Goal: Ask a question: Seek information or help from site administrators or community

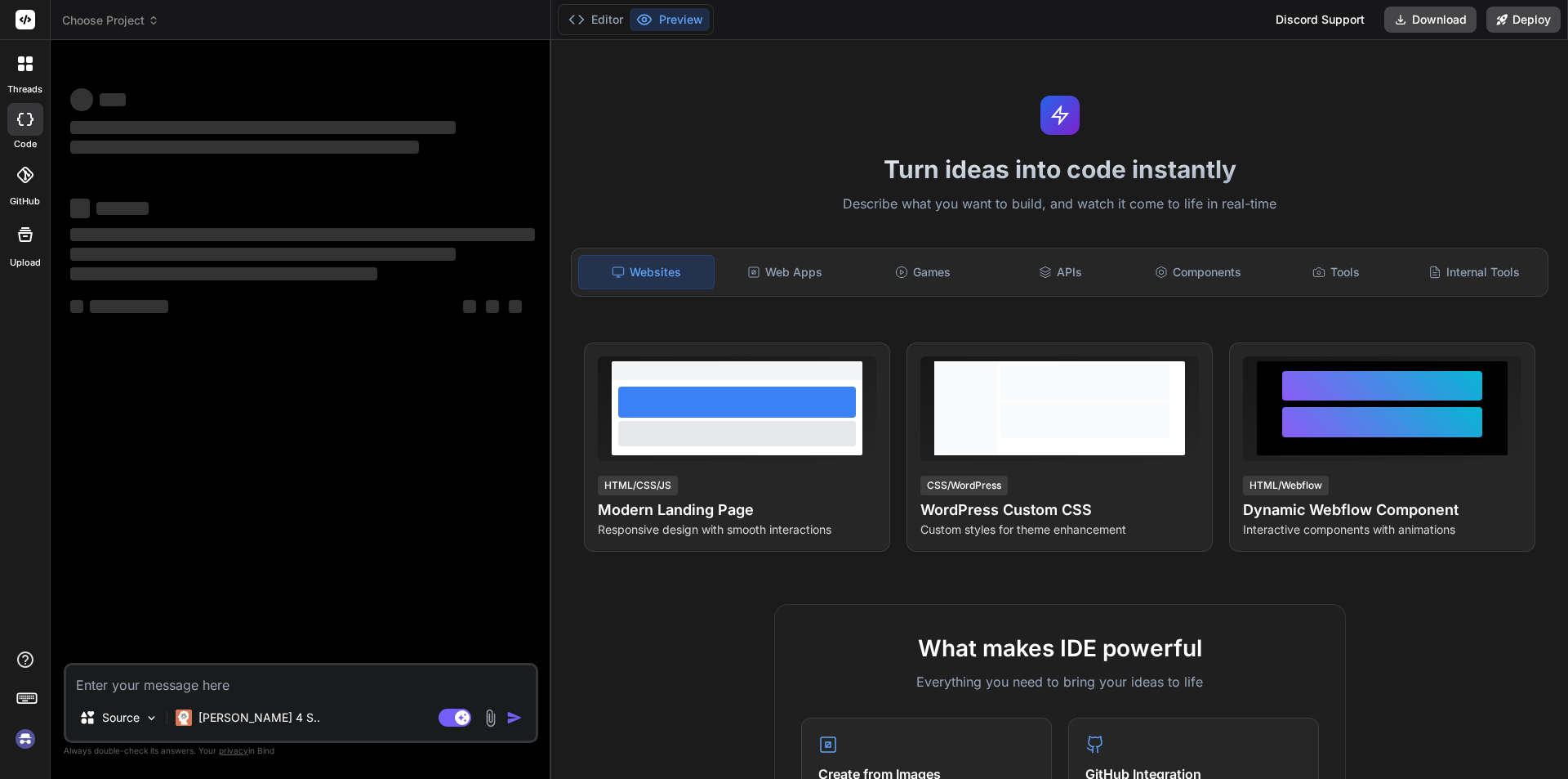
click at [142, 683] on textarea at bounding box center [301, 679] width 470 height 29
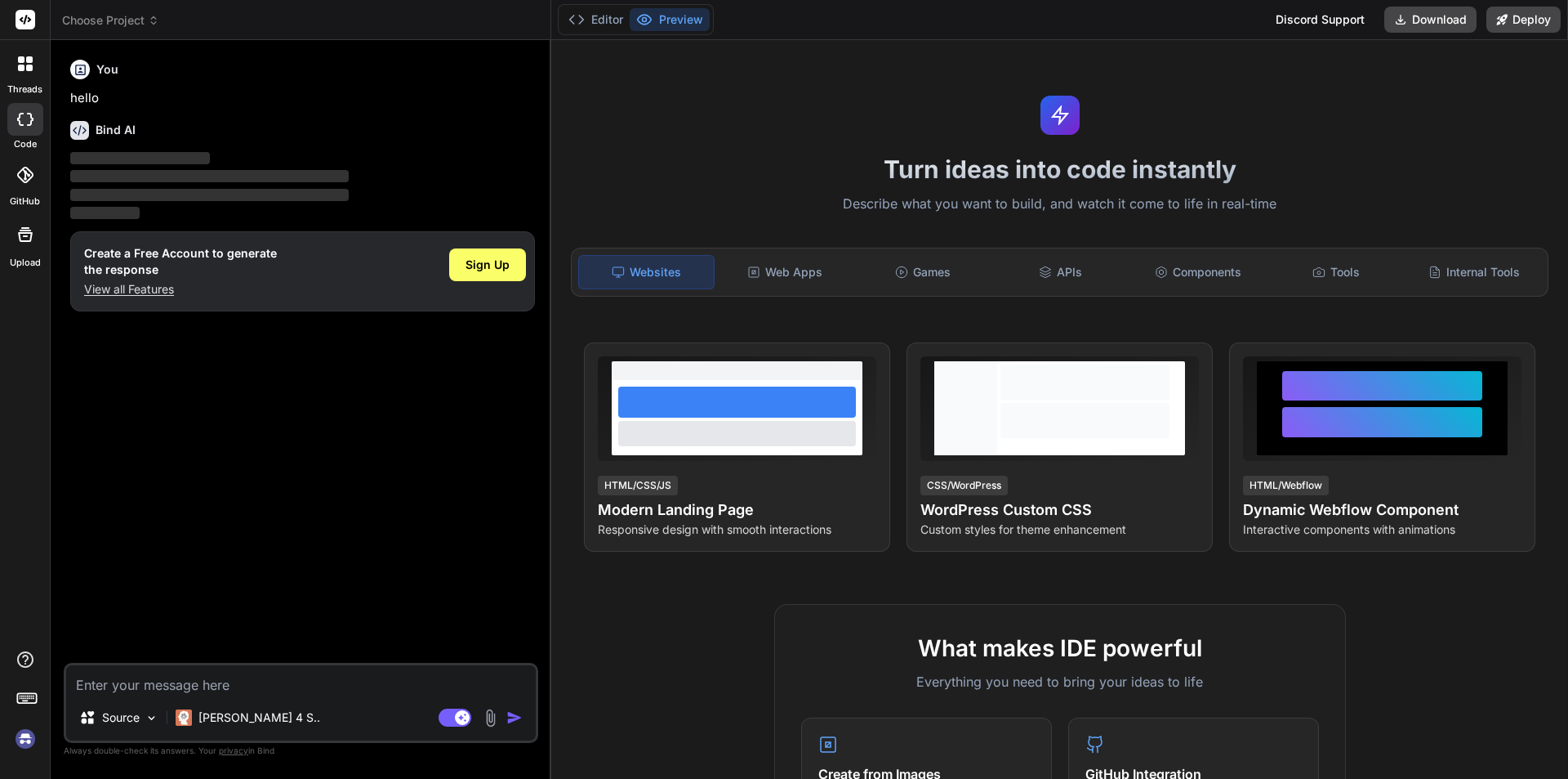
type textarea "x"
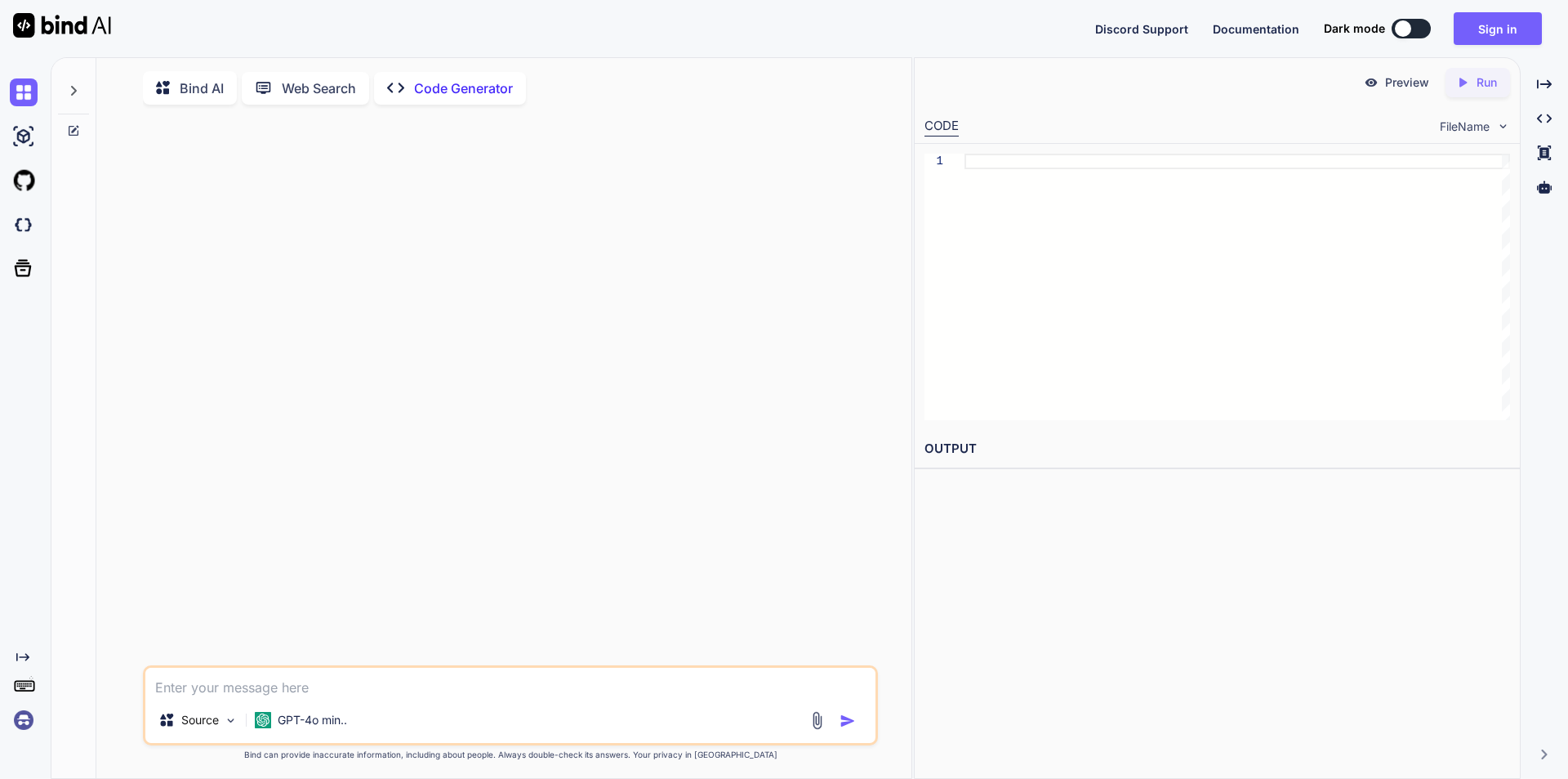
click at [205, 690] on textarea at bounding box center [510, 682] width 731 height 29
click at [196, 92] on p "Bind AI" at bounding box center [202, 88] width 44 height 20
click at [199, 694] on textarea at bounding box center [510, 682] width 731 height 29
type textarea "x"
type textarea "I"
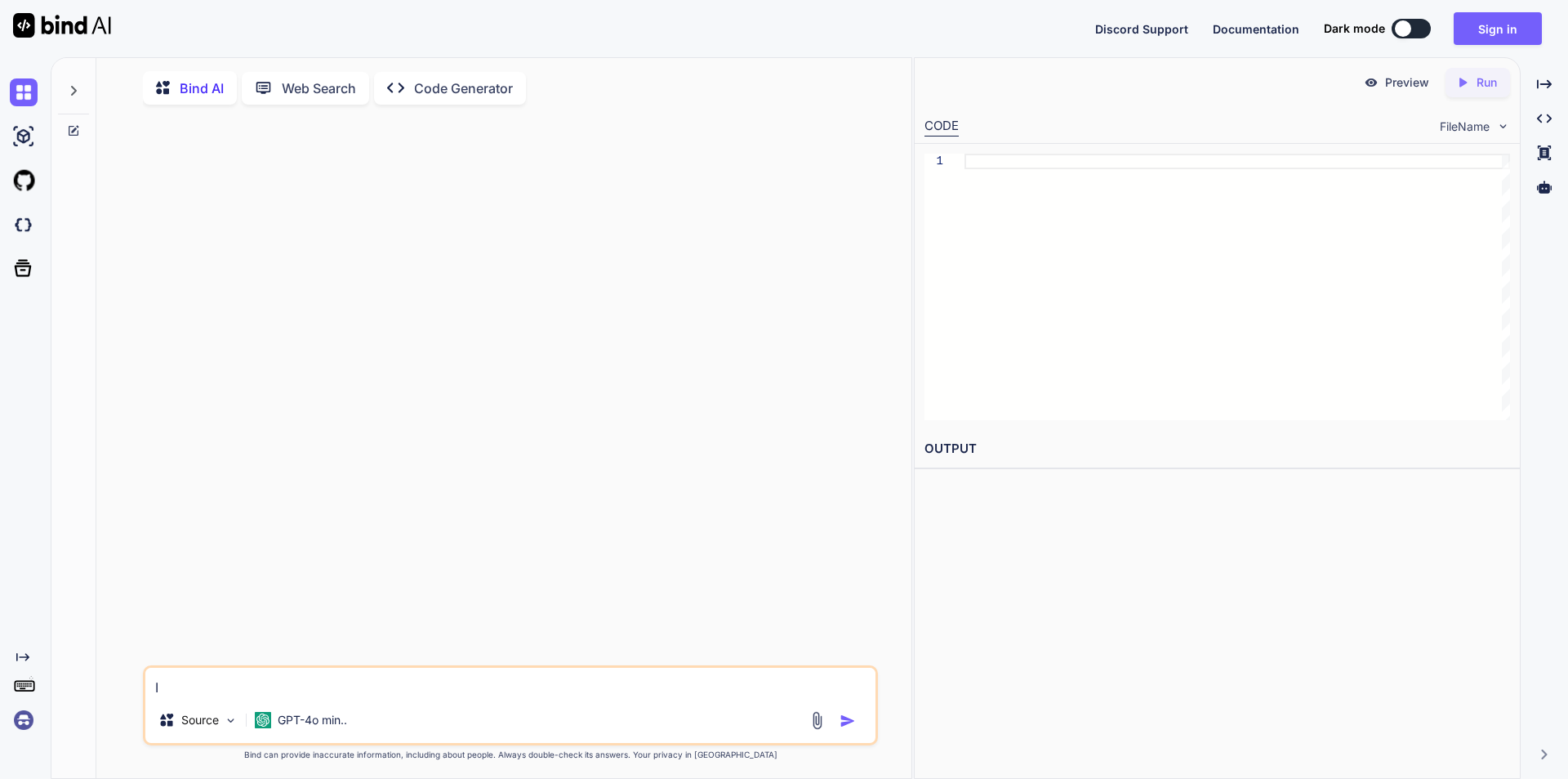
type textarea "x"
type textarea "I"
type textarea "x"
type textarea "I w"
type textarea "x"
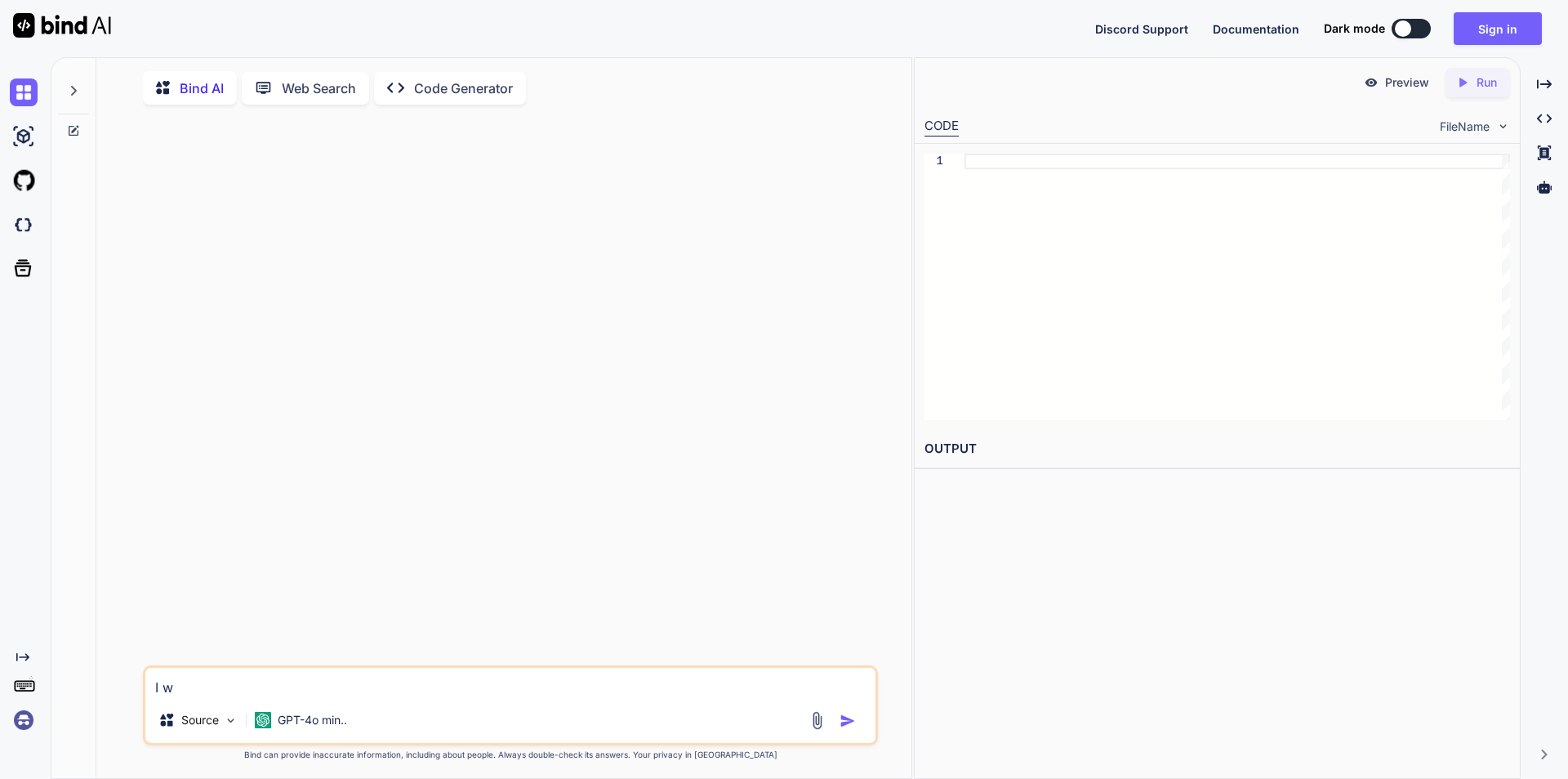
type textarea "I wa"
type textarea "x"
type textarea "I want"
type textarea "x"
type textarea "I want"
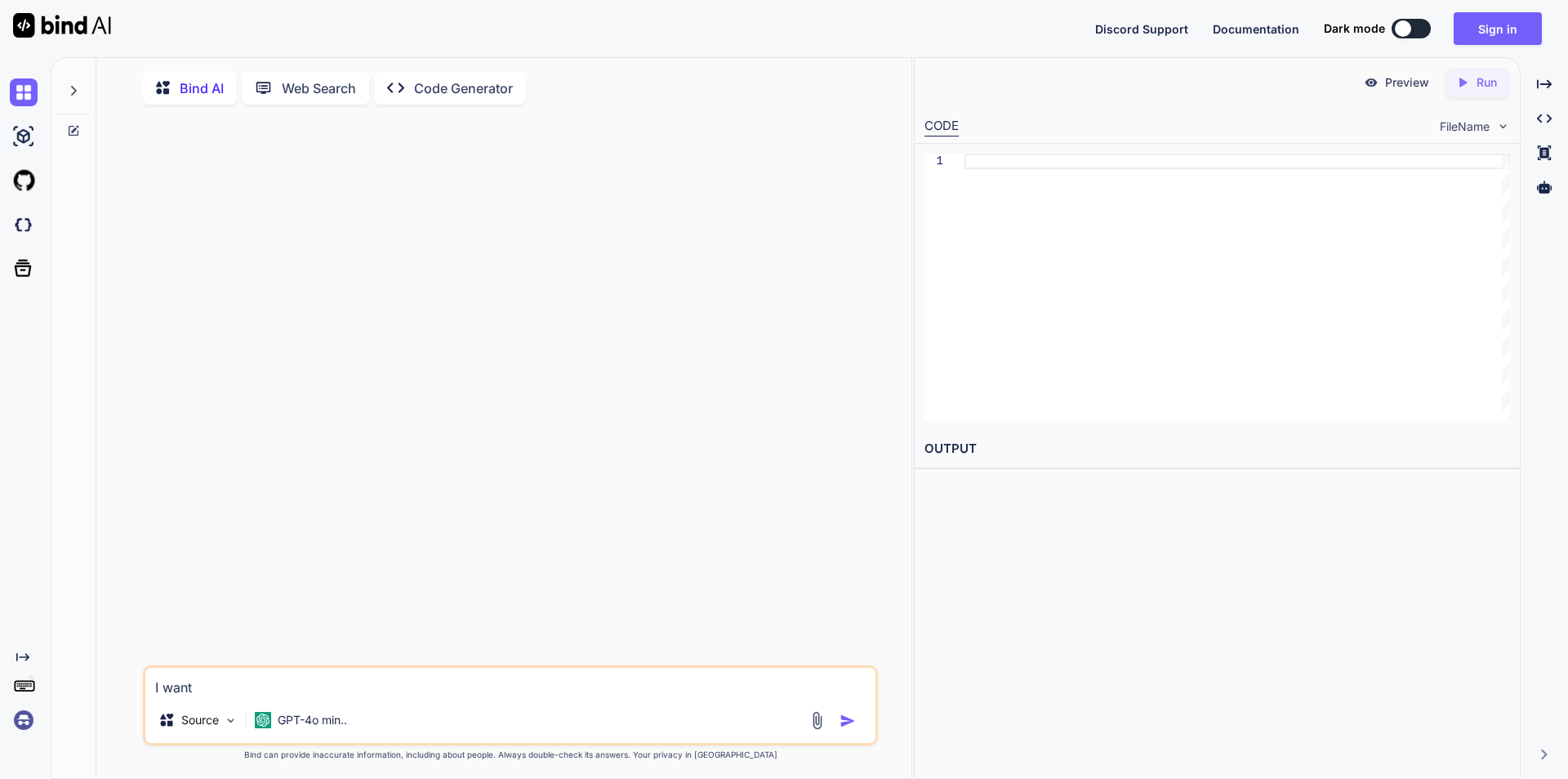
type textarea "x"
type textarea "I want t"
type textarea "x"
type textarea "I want tu"
type textarea "x"
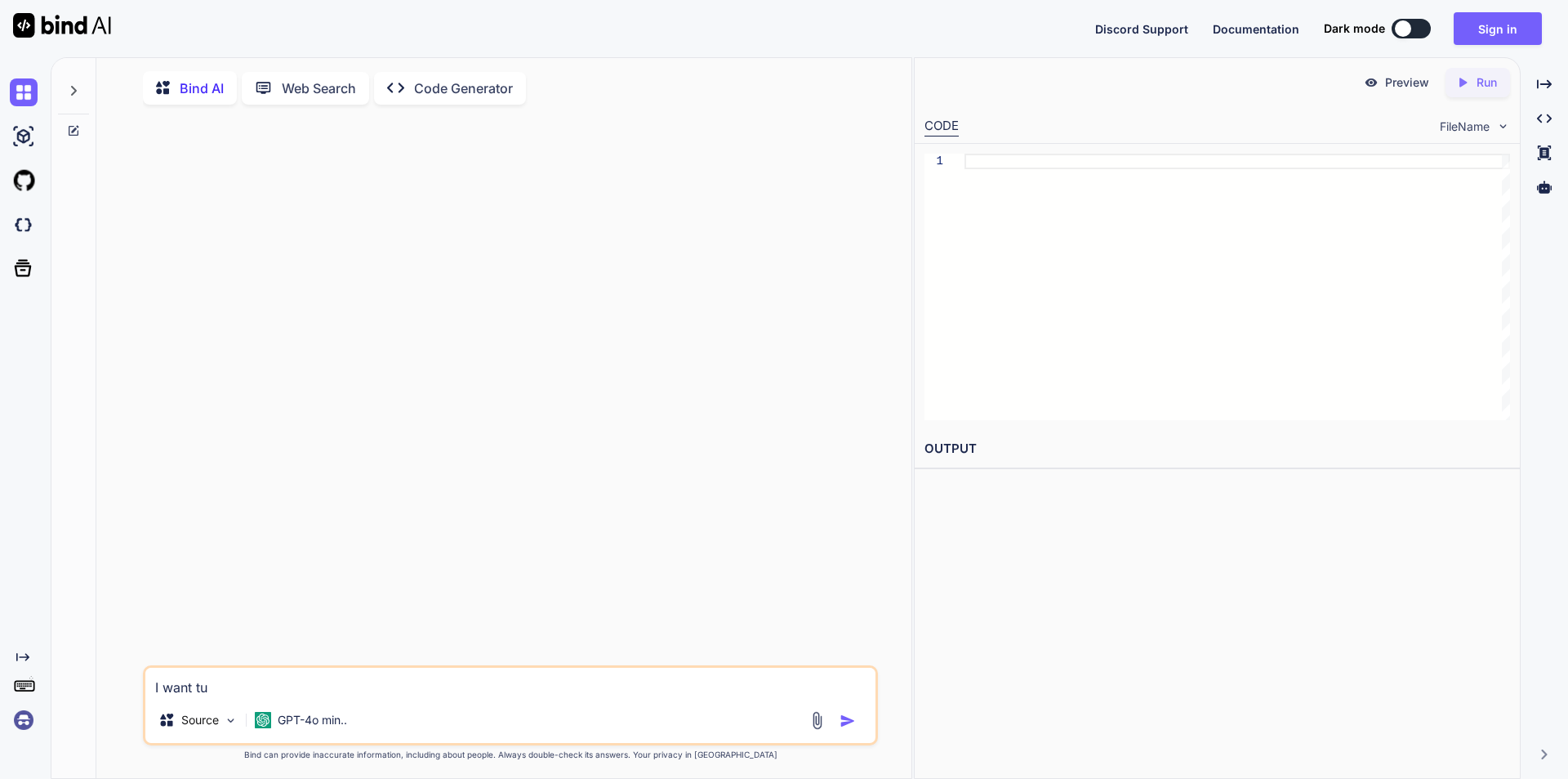
type textarea "I want t"
type textarea "x"
type textarea "I want"
type textarea "x"
type textarea "I want t"
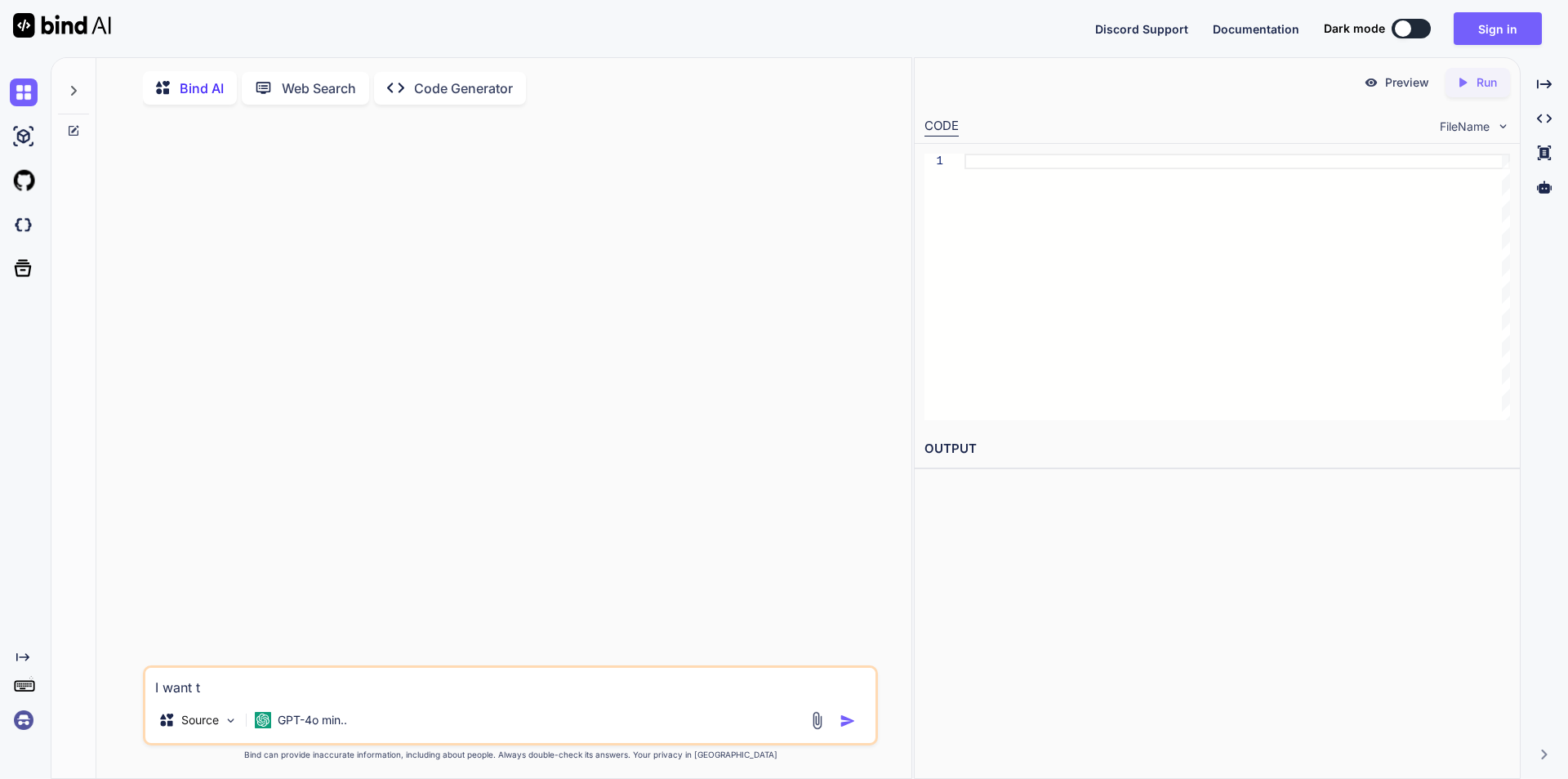
type textarea "x"
type textarea "I want tu"
type textarea "x"
type textarea "I want t"
type textarea "x"
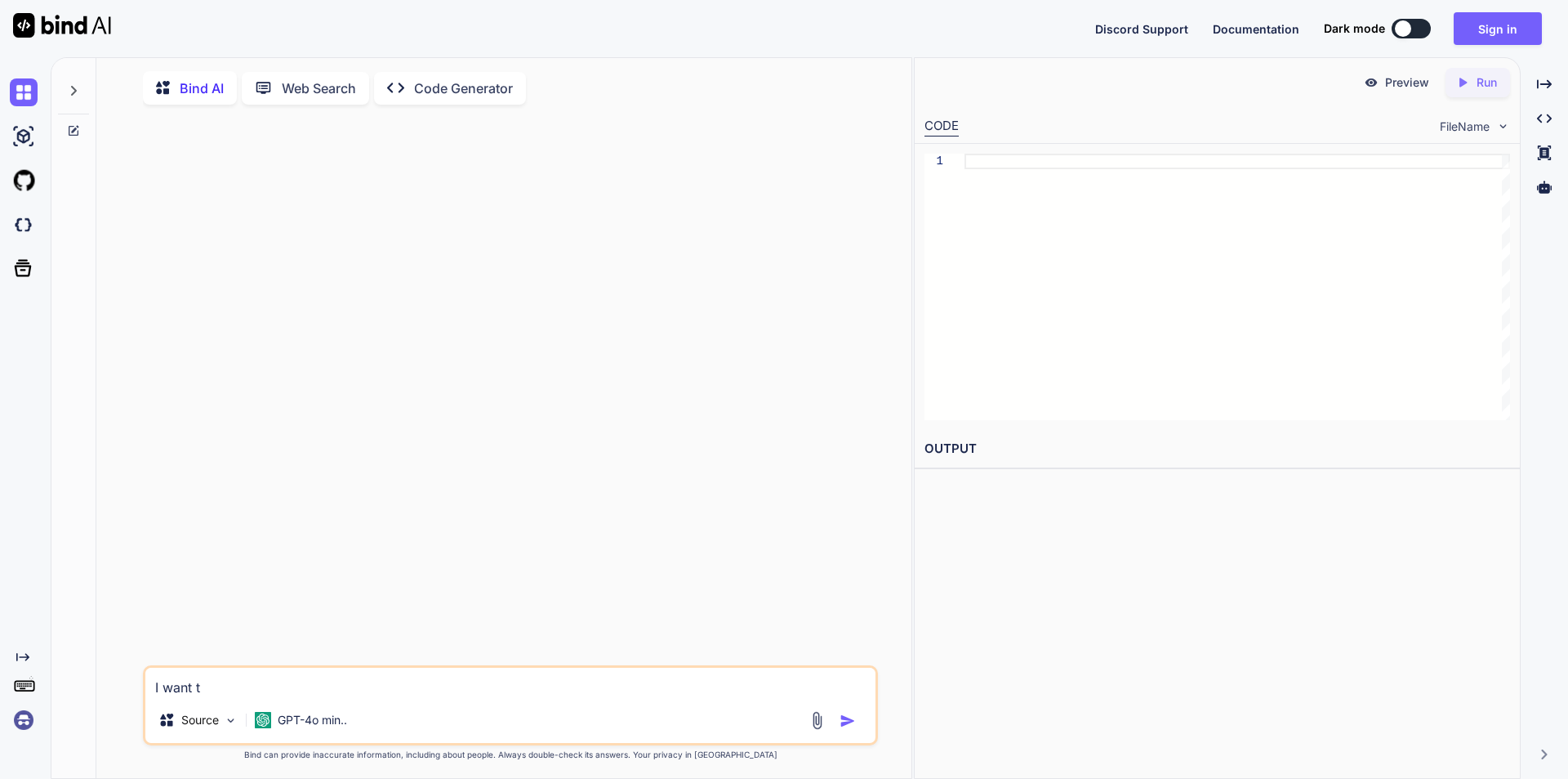
type textarea "I want"
type textarea "x"
type textarea "I want"
type textarea "x"
type textarea "I wan"
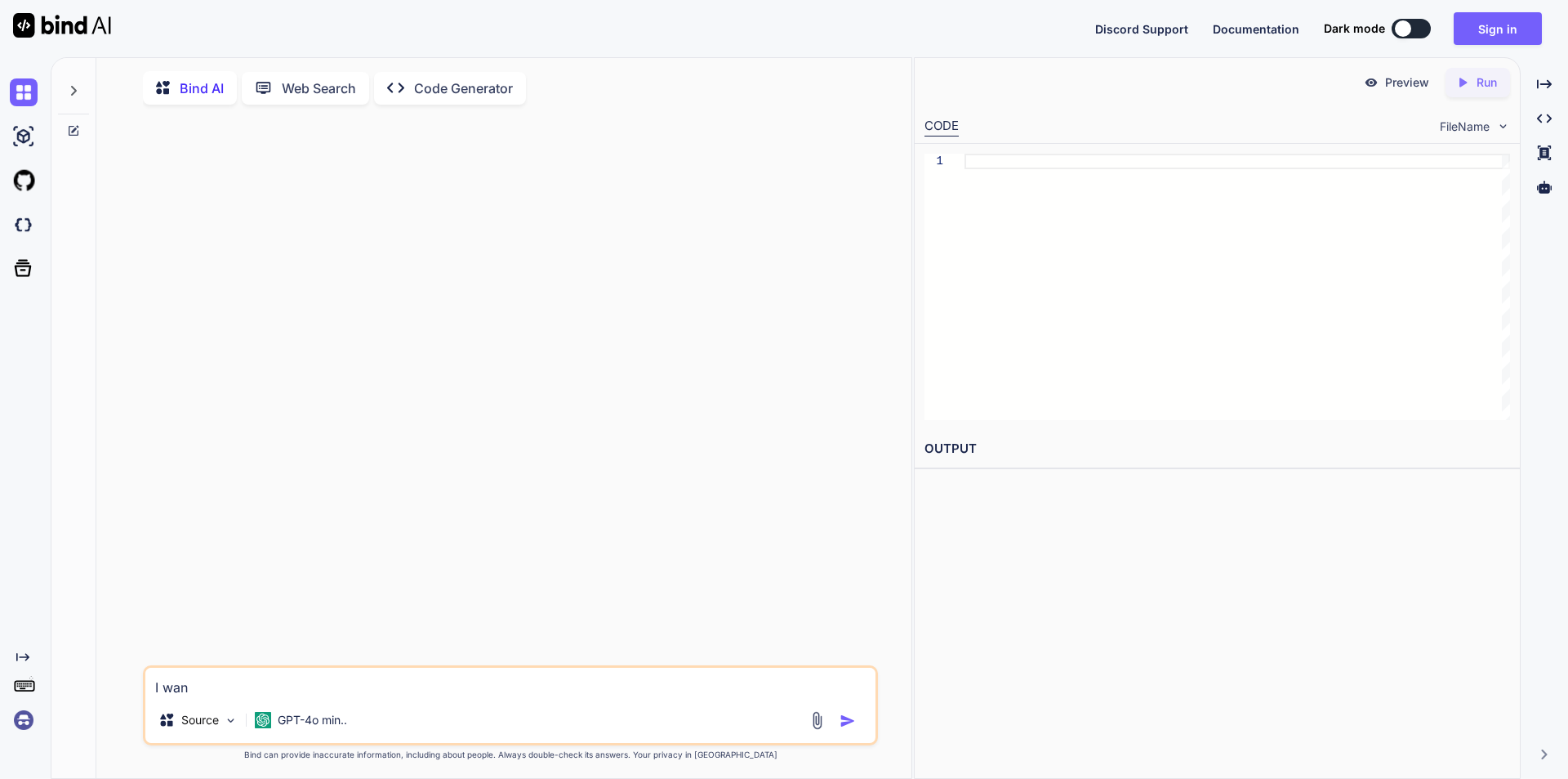
type textarea "x"
type textarea "I wa"
type textarea "x"
type textarea "I w"
type textarea "x"
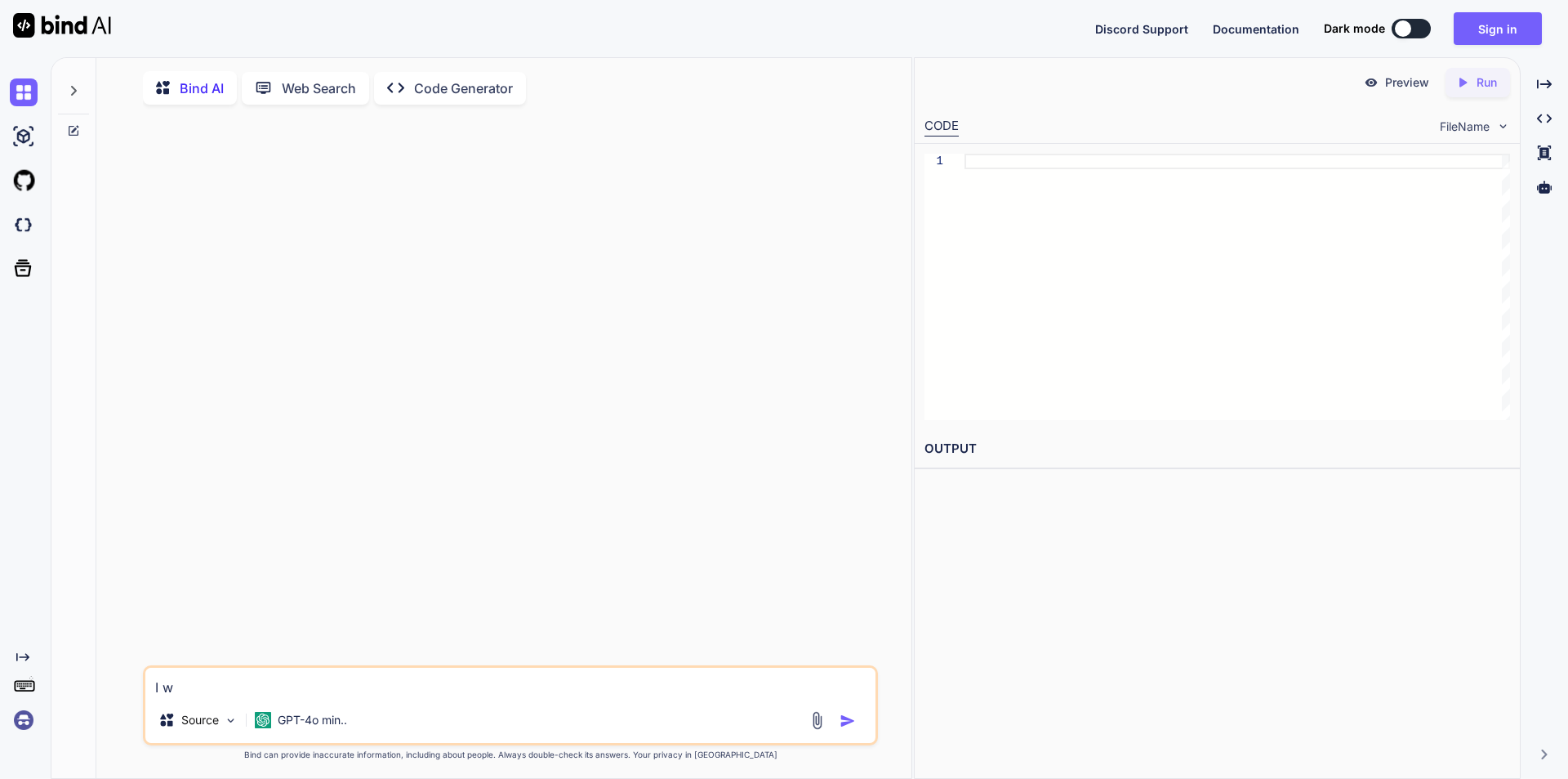
type textarea "I"
type textarea "x"
type textarea "I"
type textarea "x"
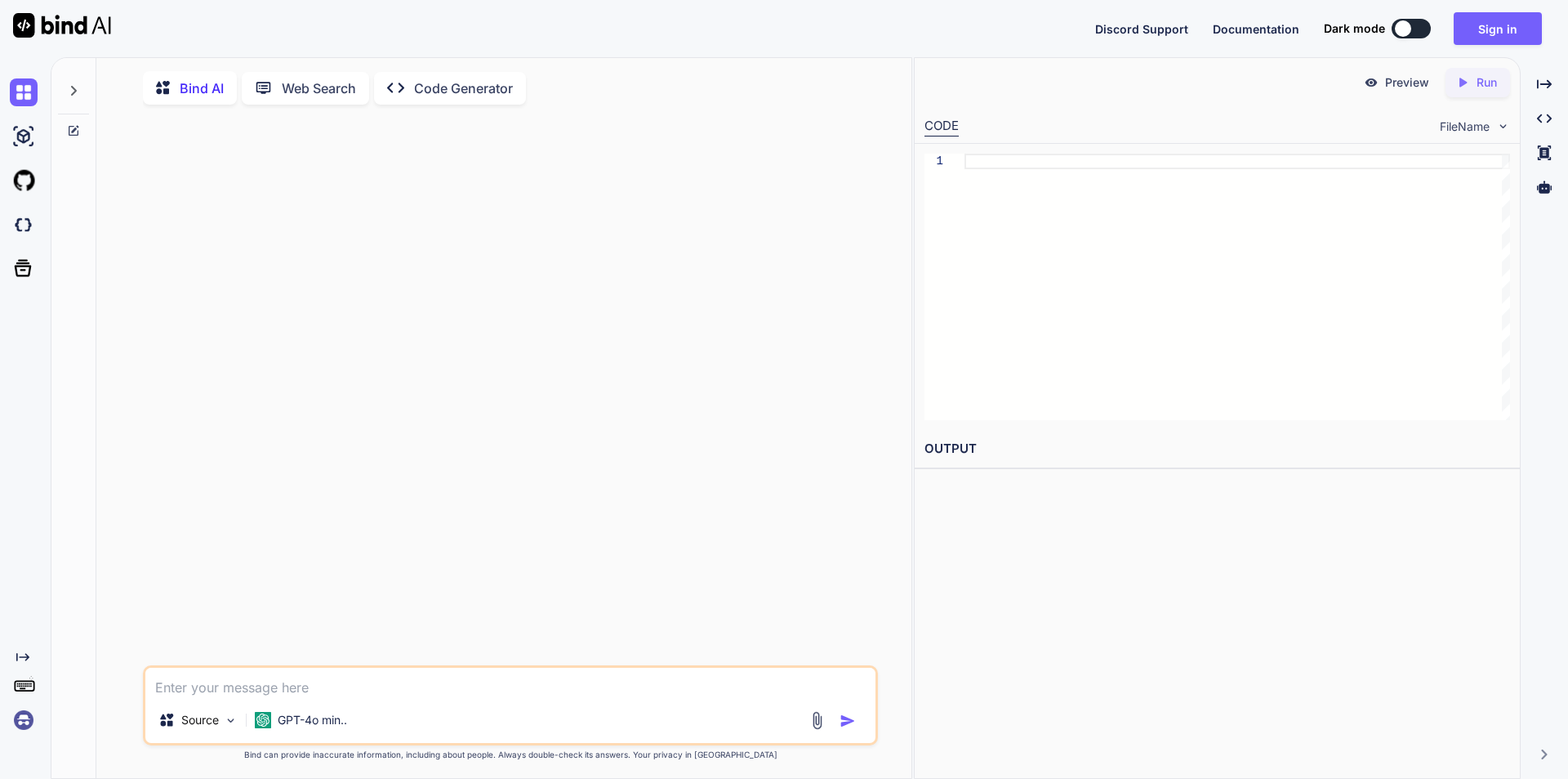
type textarea "h"
type textarea "x"
type textarea "ho"
type textarea "x"
type textarea "how"
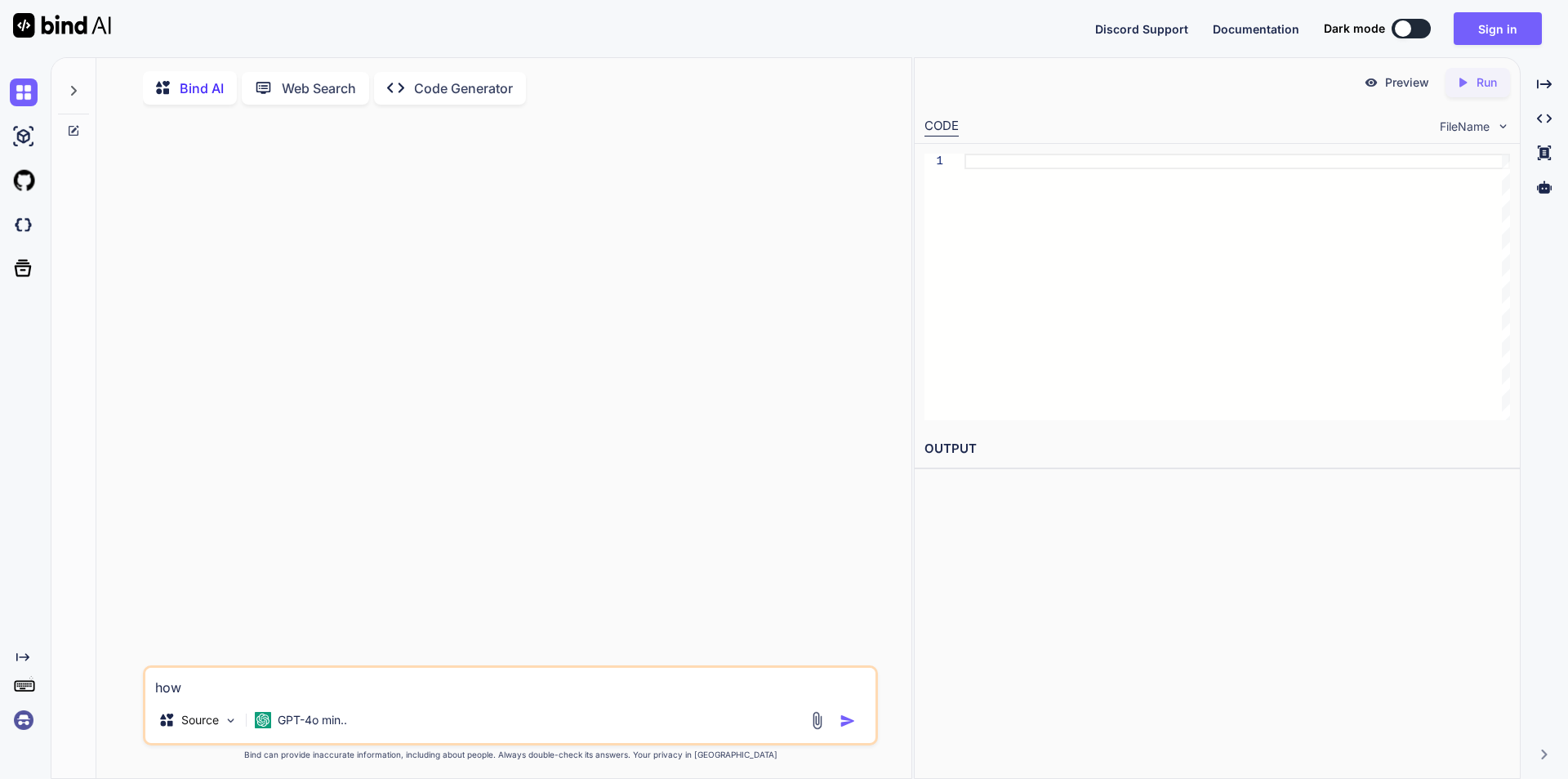
type textarea "x"
type textarea "how"
type textarea "x"
type textarea "how t"
type textarea "x"
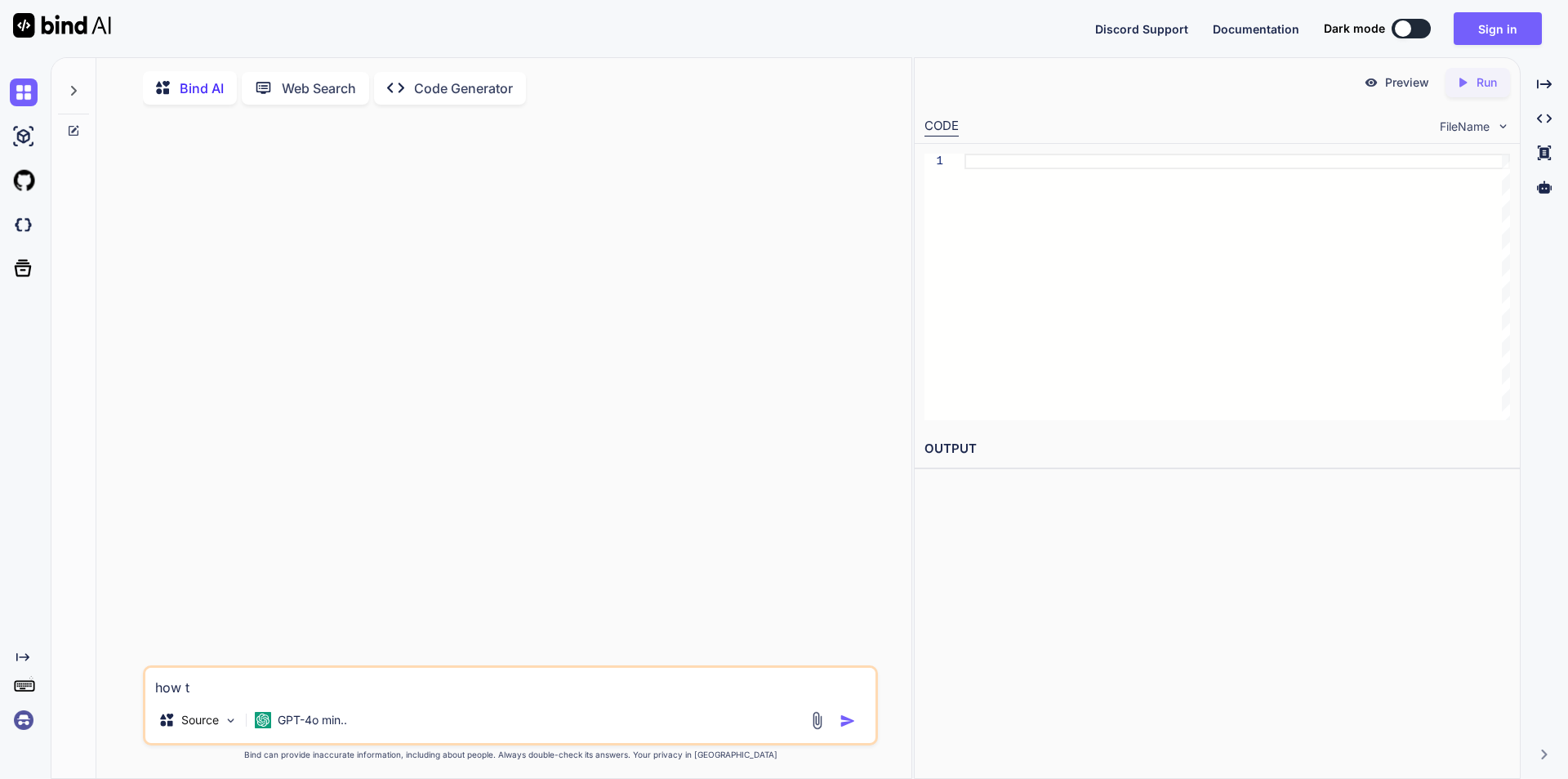
type textarea "how to"
type textarea "x"
type textarea "how to"
type textarea "x"
type textarea "how to c"
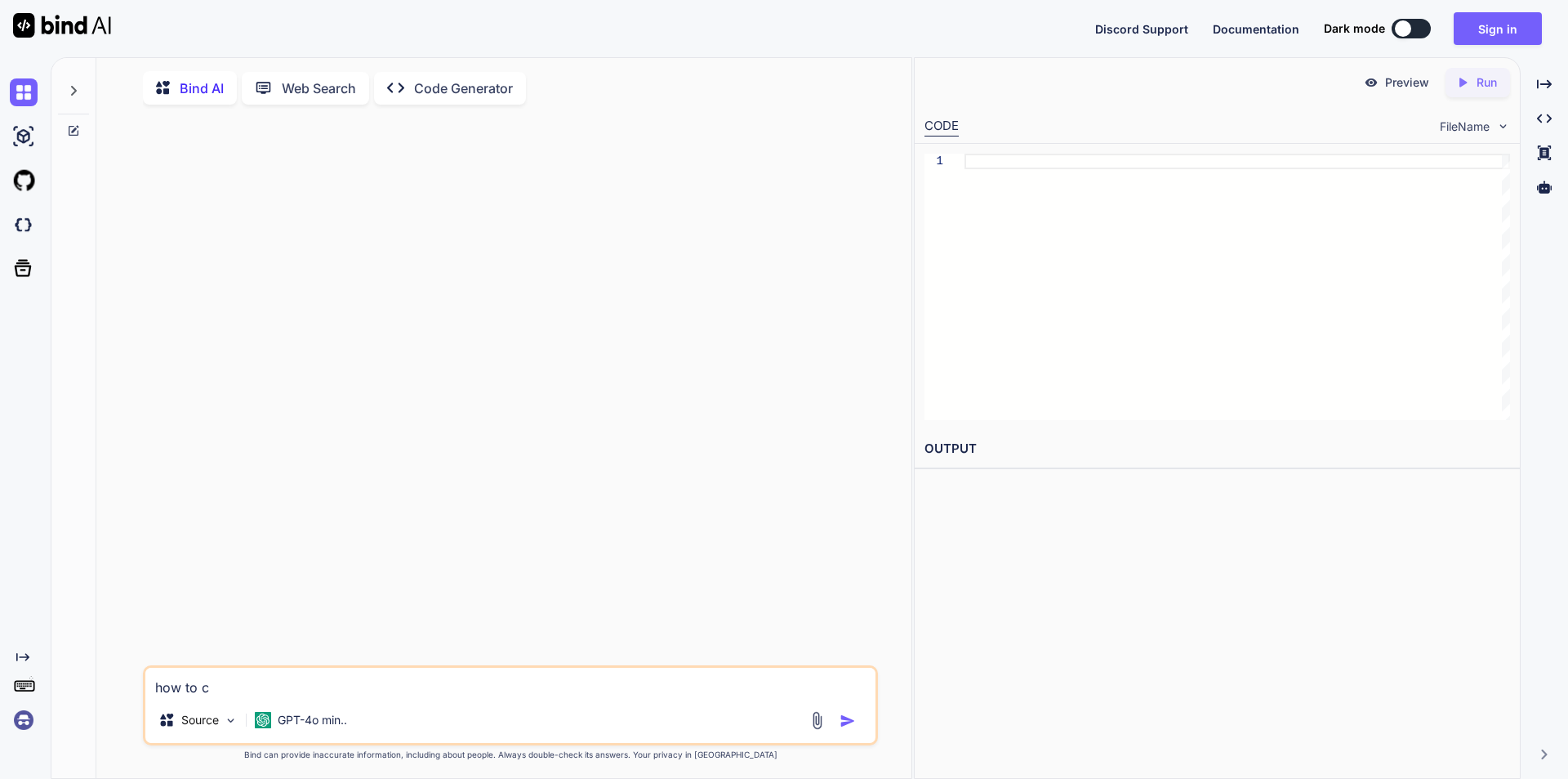
type textarea "x"
type textarea "how to co"
type textarea "x"
type textarea "how to con"
type textarea "x"
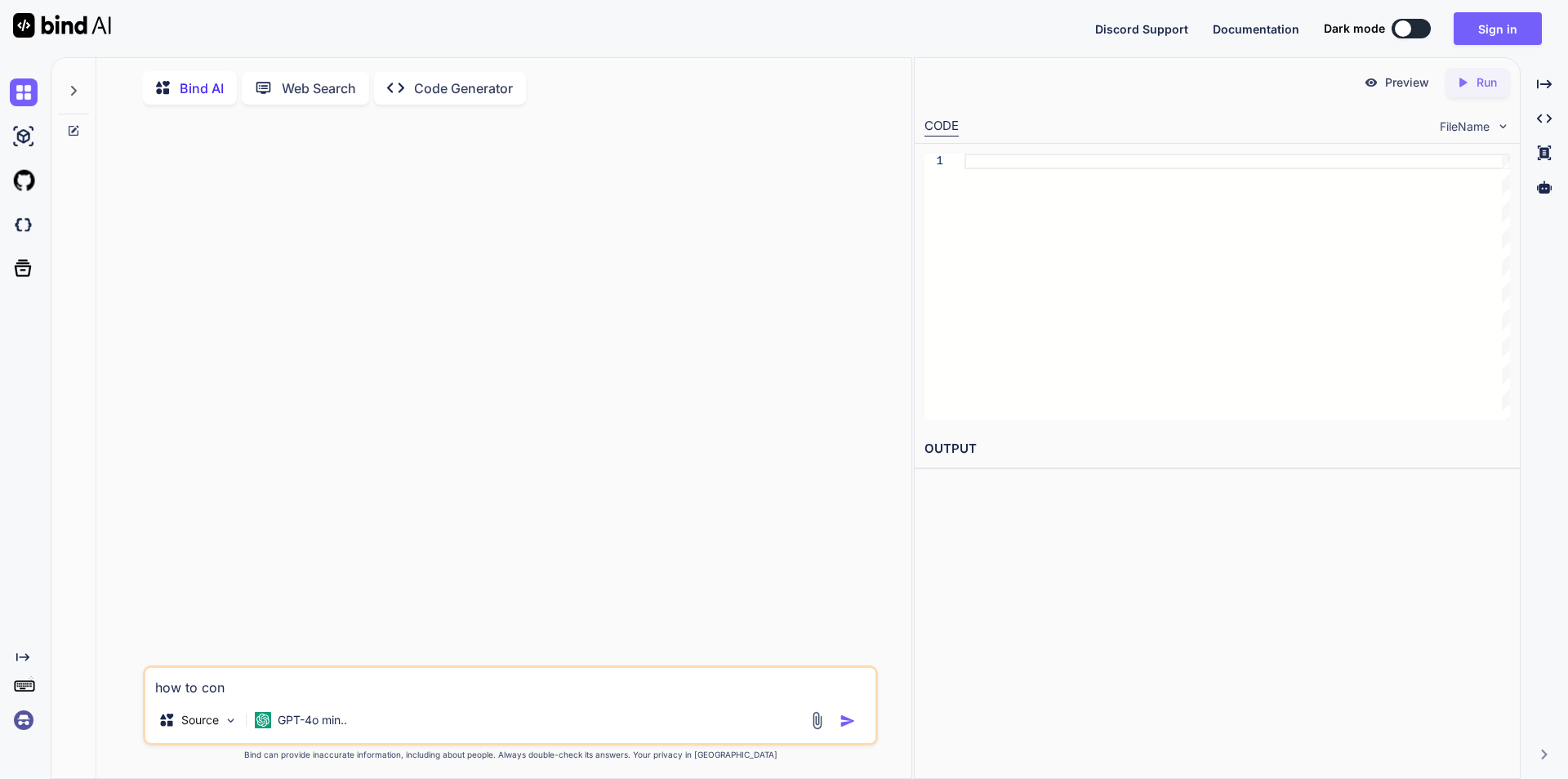
type textarea "how to conf"
type textarea "x"
type textarea "how to confi"
type textarea "x"
type textarea "how to config"
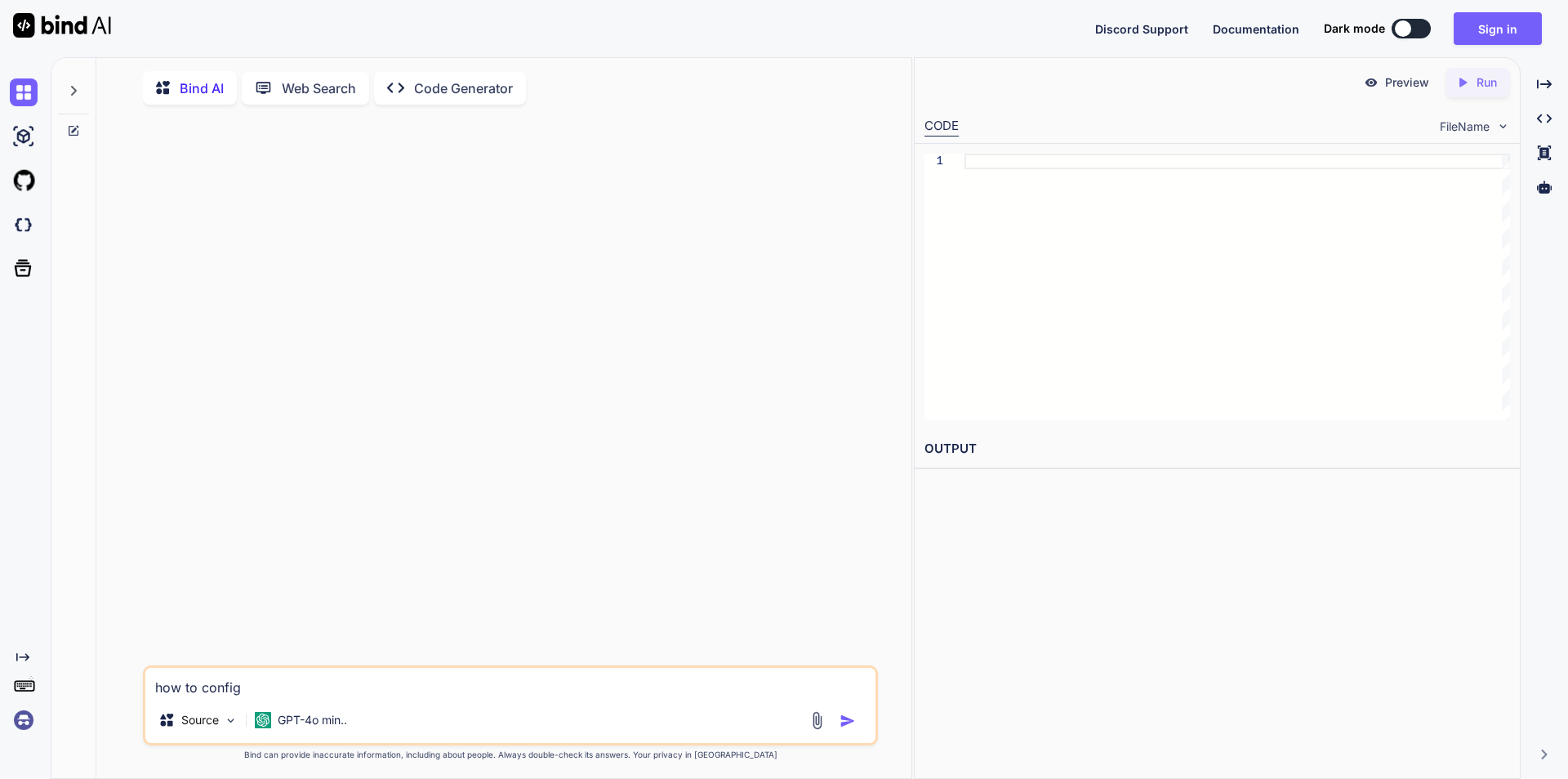
type textarea "x"
type textarea "how to configu"
type textarea "x"
type textarea "how to configur"
type textarea "x"
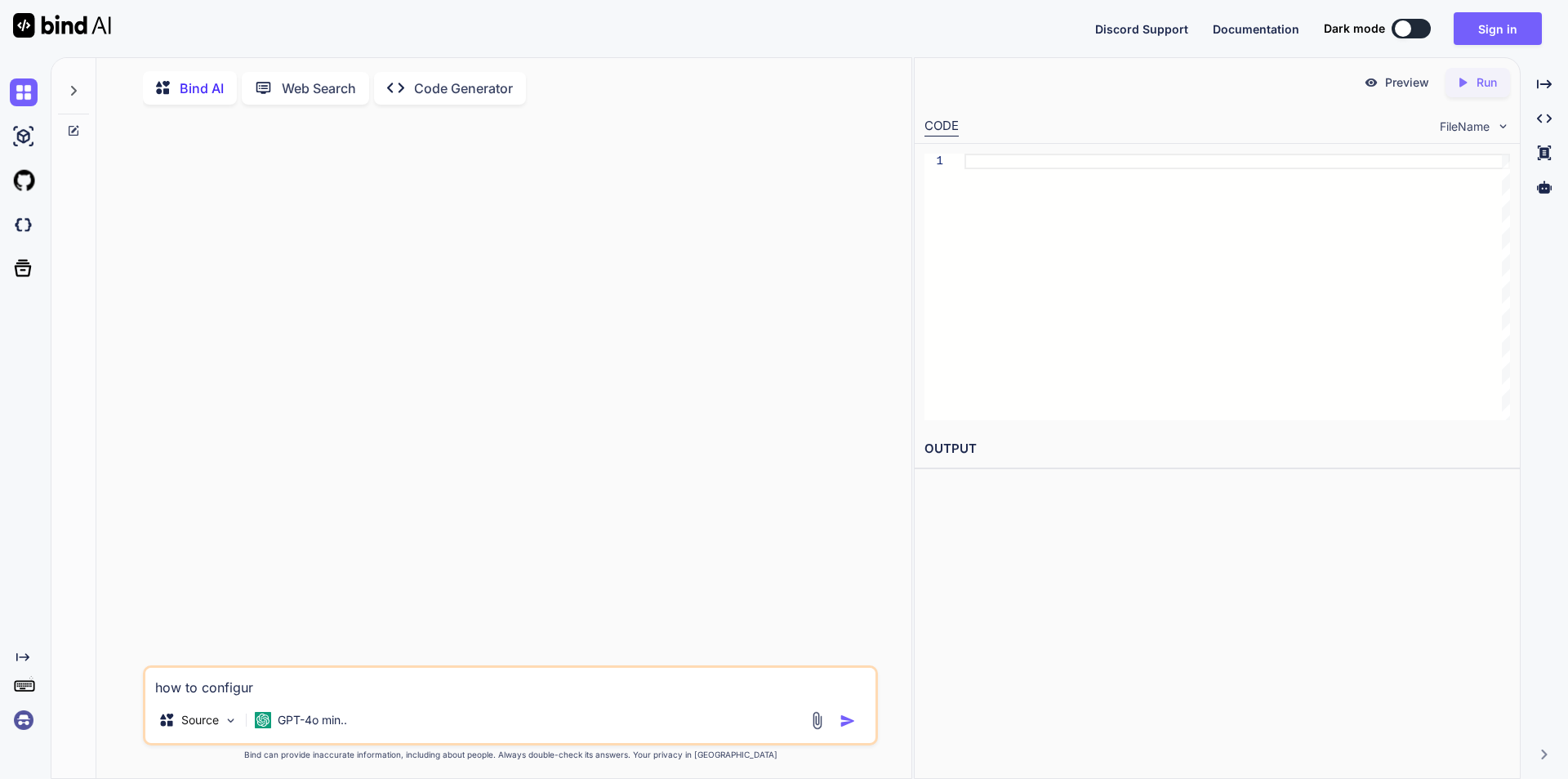
type textarea "how to configure"
type textarea "x"
type textarea "how to configure"
type textarea "x"
type textarea "how to configure"
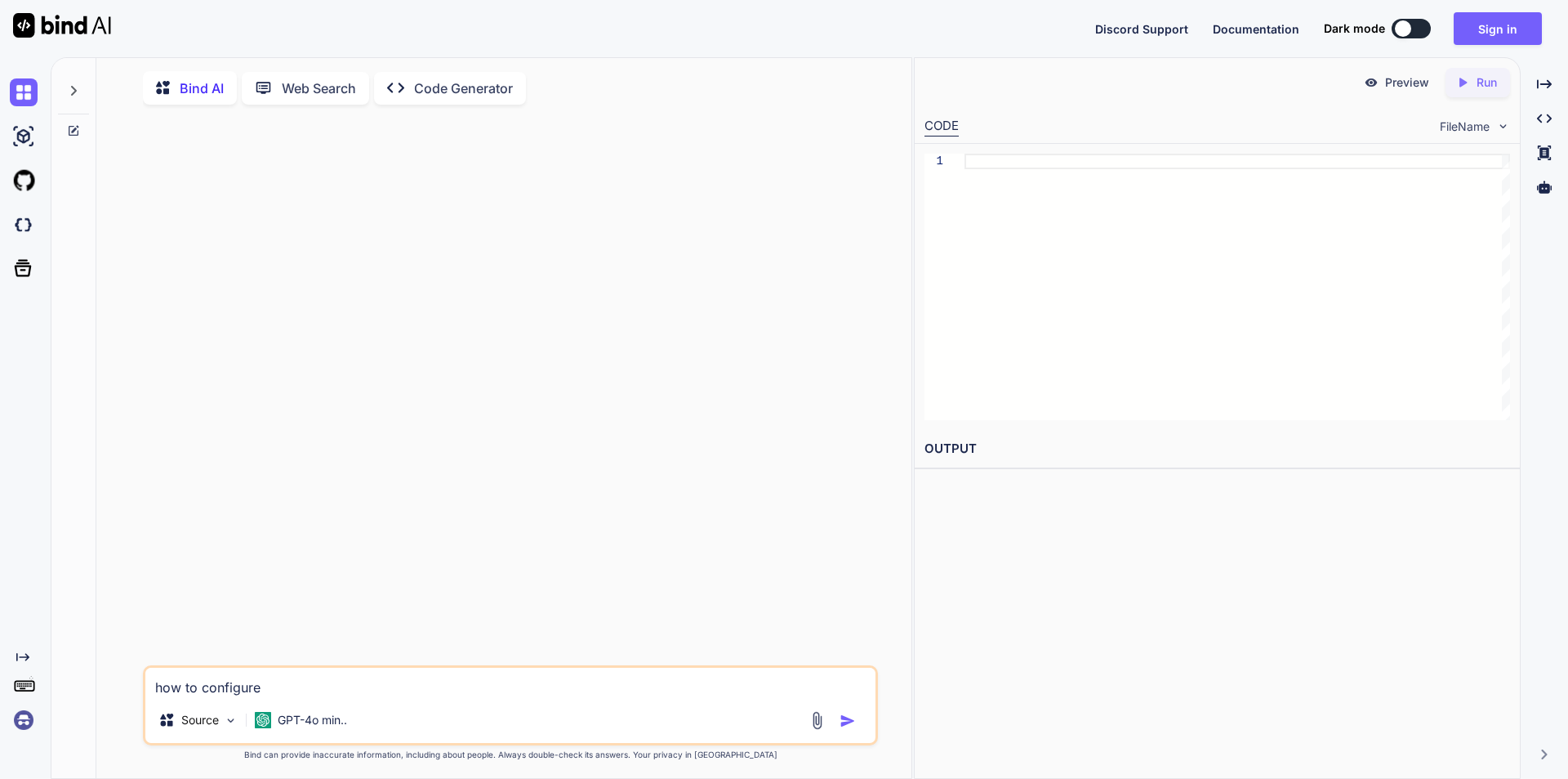
type textarea "x"
type textarea "how to configure"
type textarea "x"
type textarea "how to configure g"
type textarea "x"
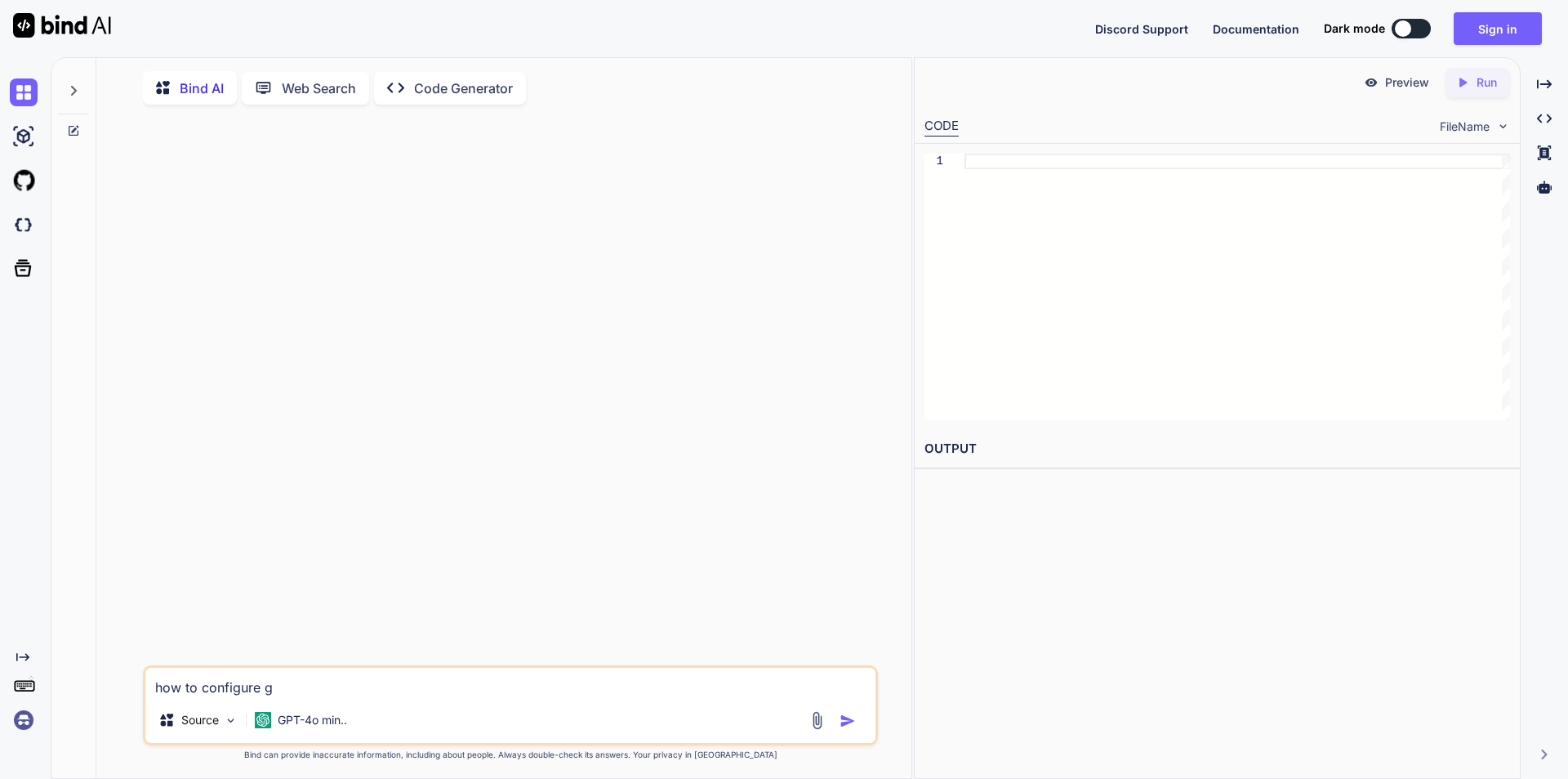
type textarea "how to configure gr"
type textarea "x"
type textarea "how to configure gra"
type textarea "x"
type textarea "how to configure grap"
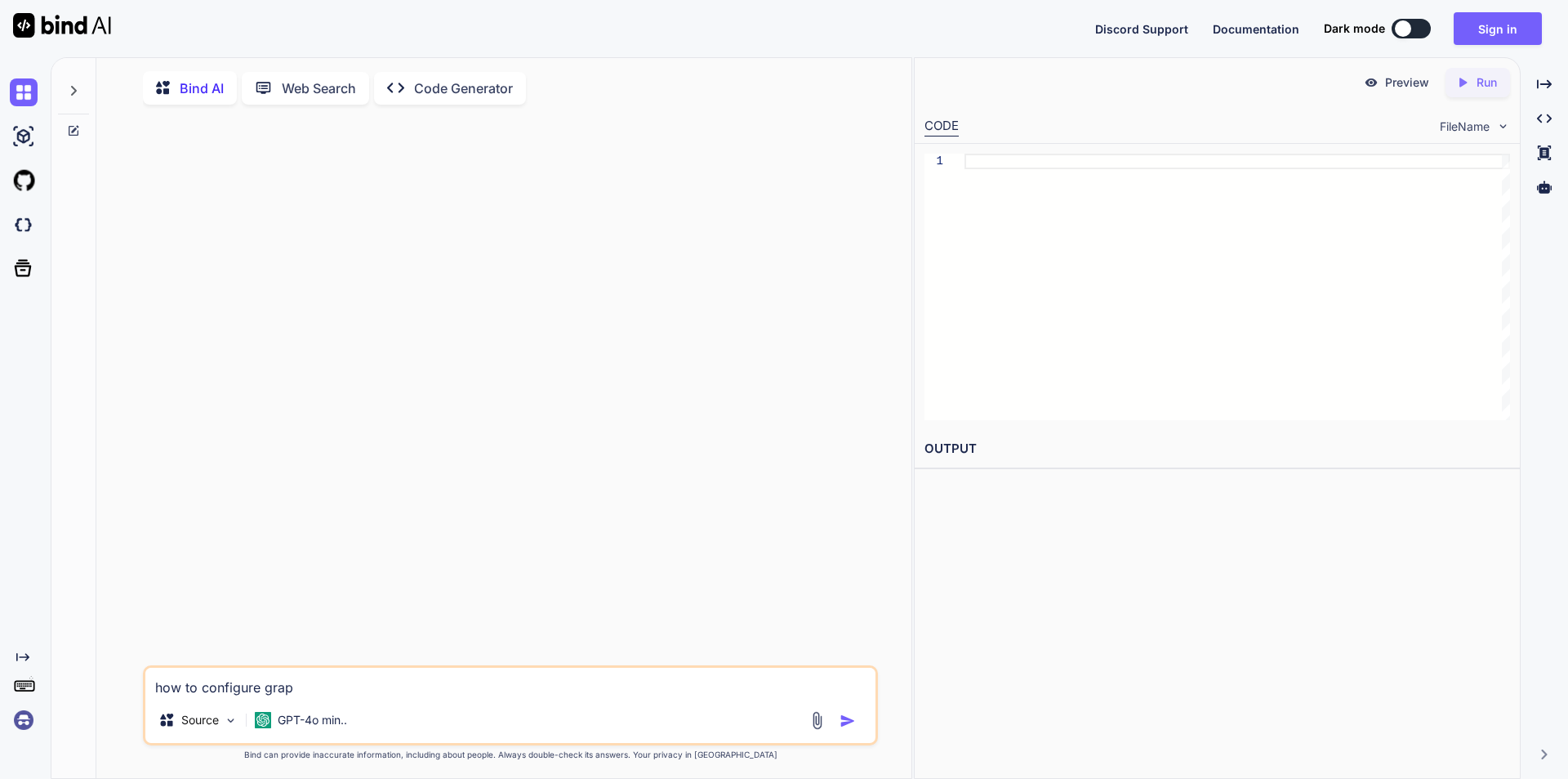
type textarea "x"
type textarea "how to configure graph"
type textarea "x"
type textarea "how to configure graphq"
type textarea "x"
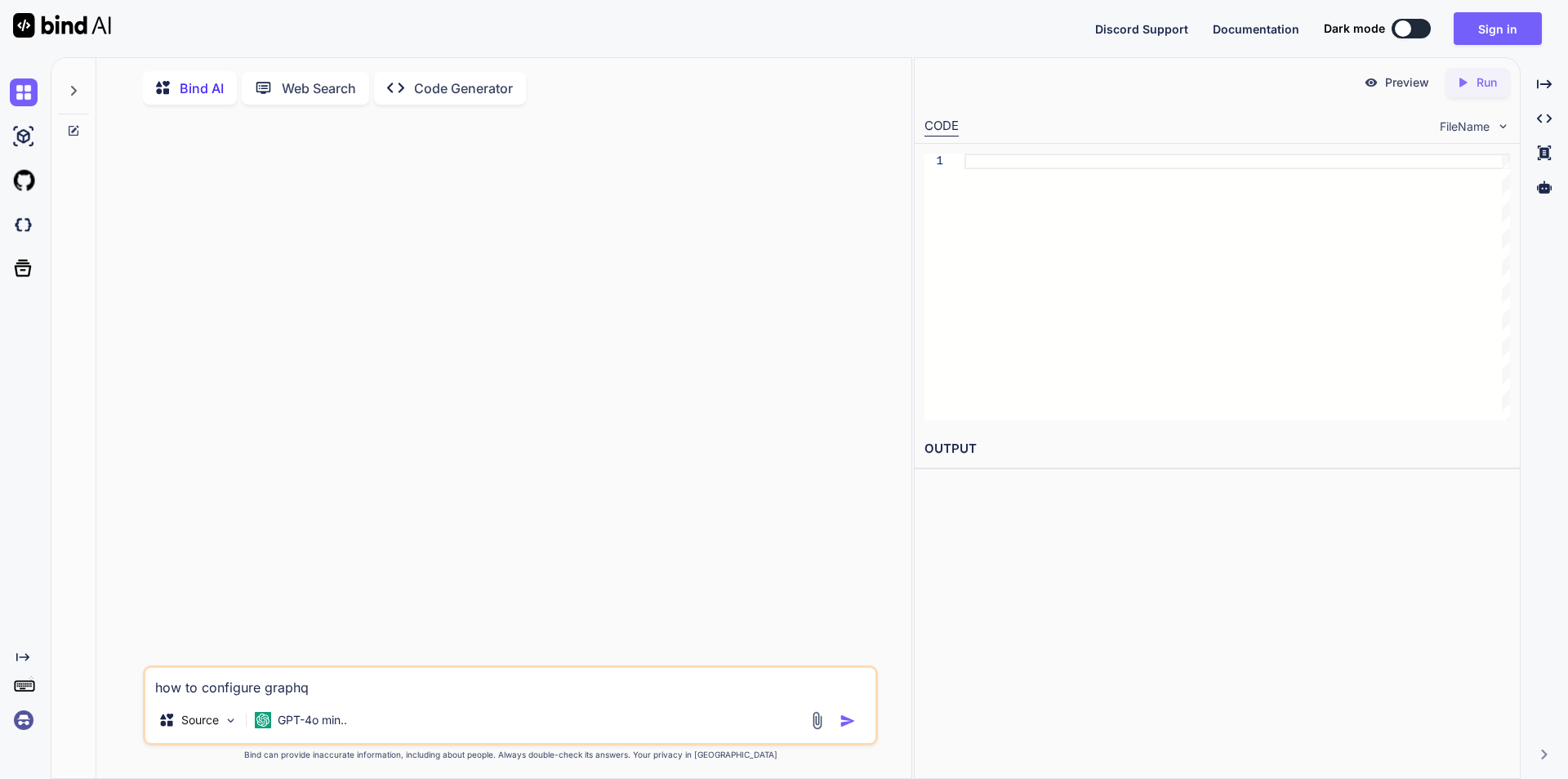
type textarea "how to configure graphql"
type textarea "x"
type textarea "how to configure graphql"
type textarea "x"
type textarea "how to configure graphql i"
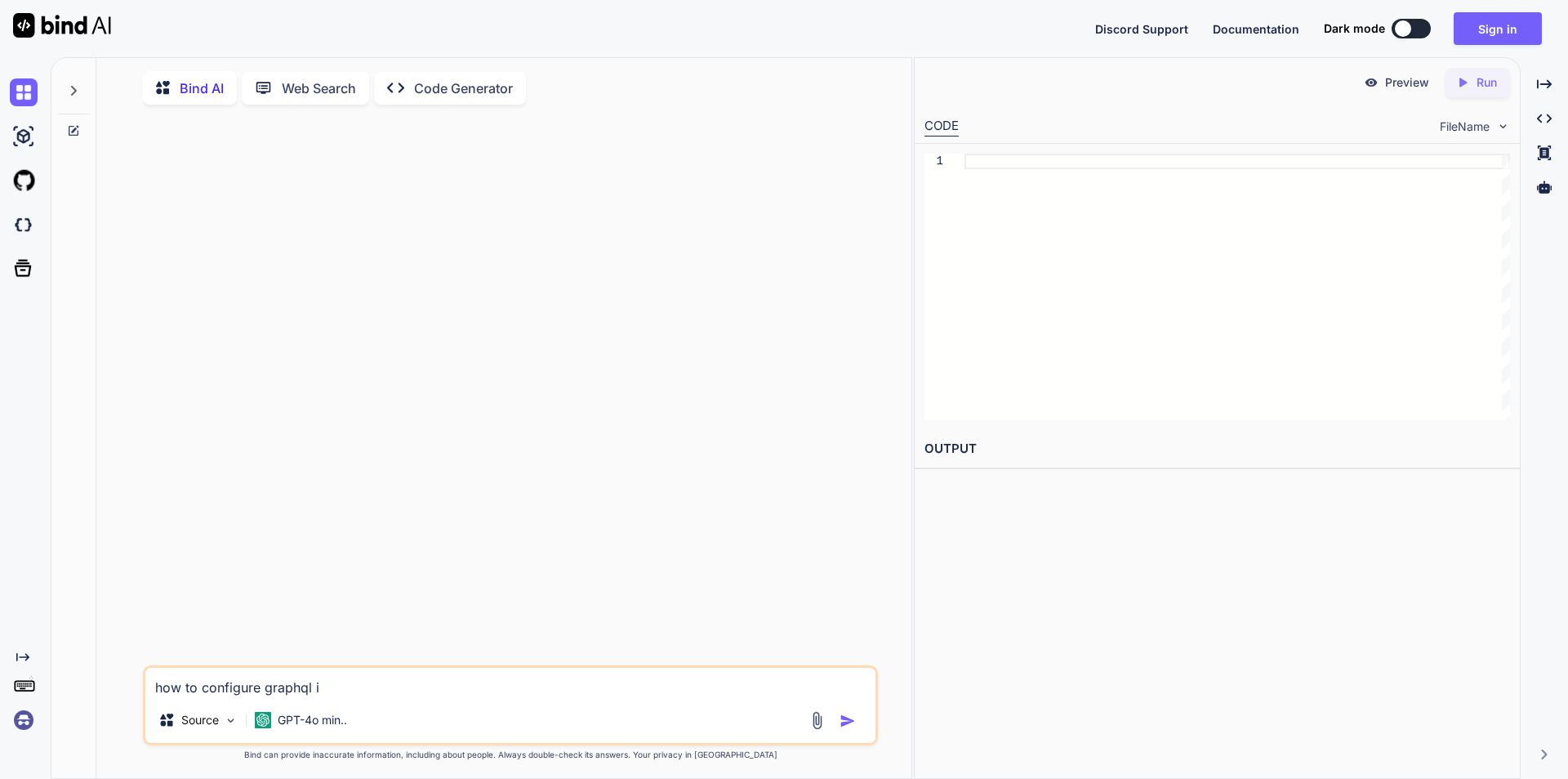
type textarea "x"
type textarea "how to configure graphql in"
type textarea "x"
type textarea "how to configure graphql in"
type textarea "x"
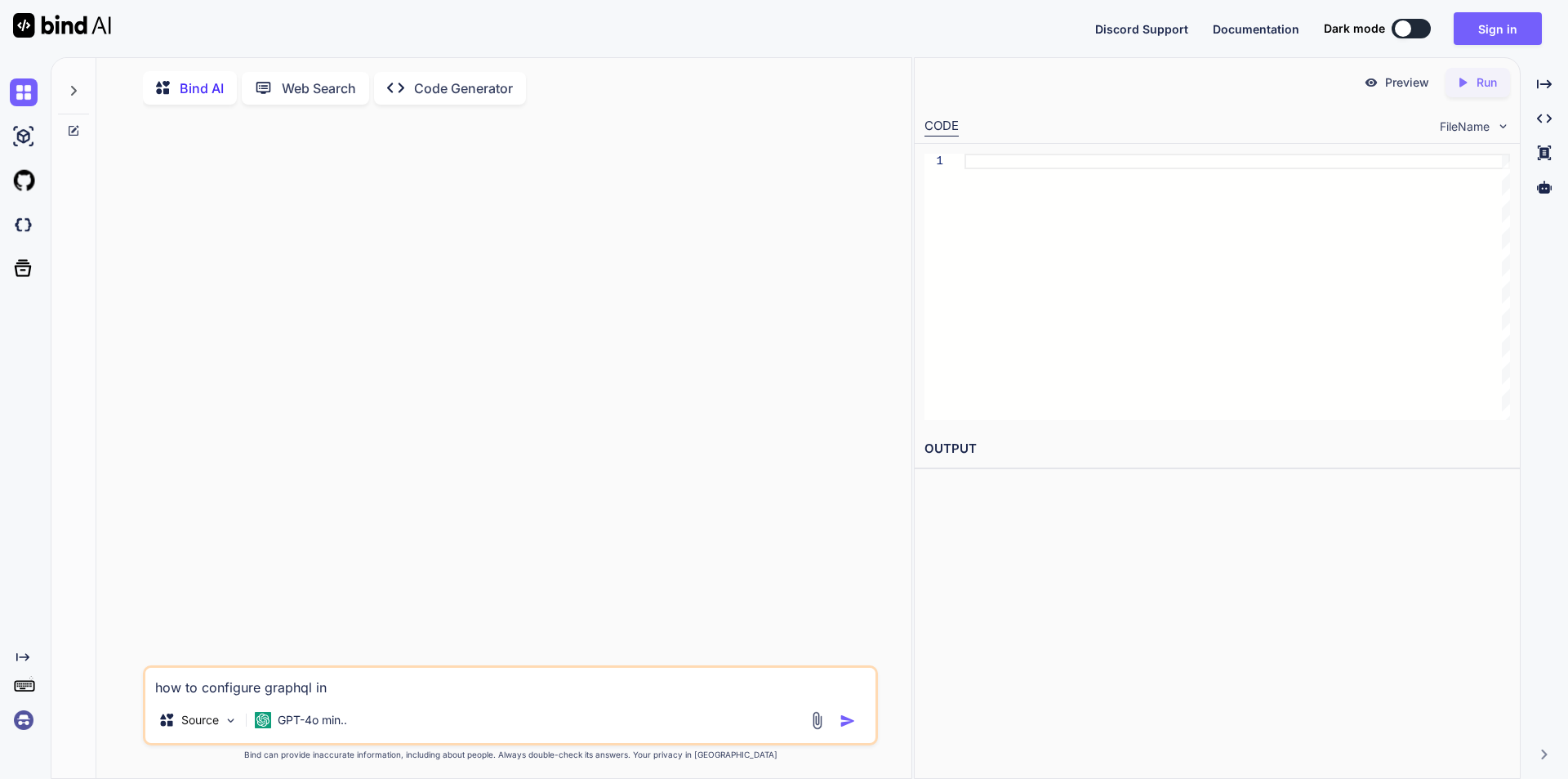
type textarea "how to configure graphql in f"
type textarea "x"
type textarea "how to configure graphql in fa"
type textarea "x"
type textarea "how to configure graphql in fas"
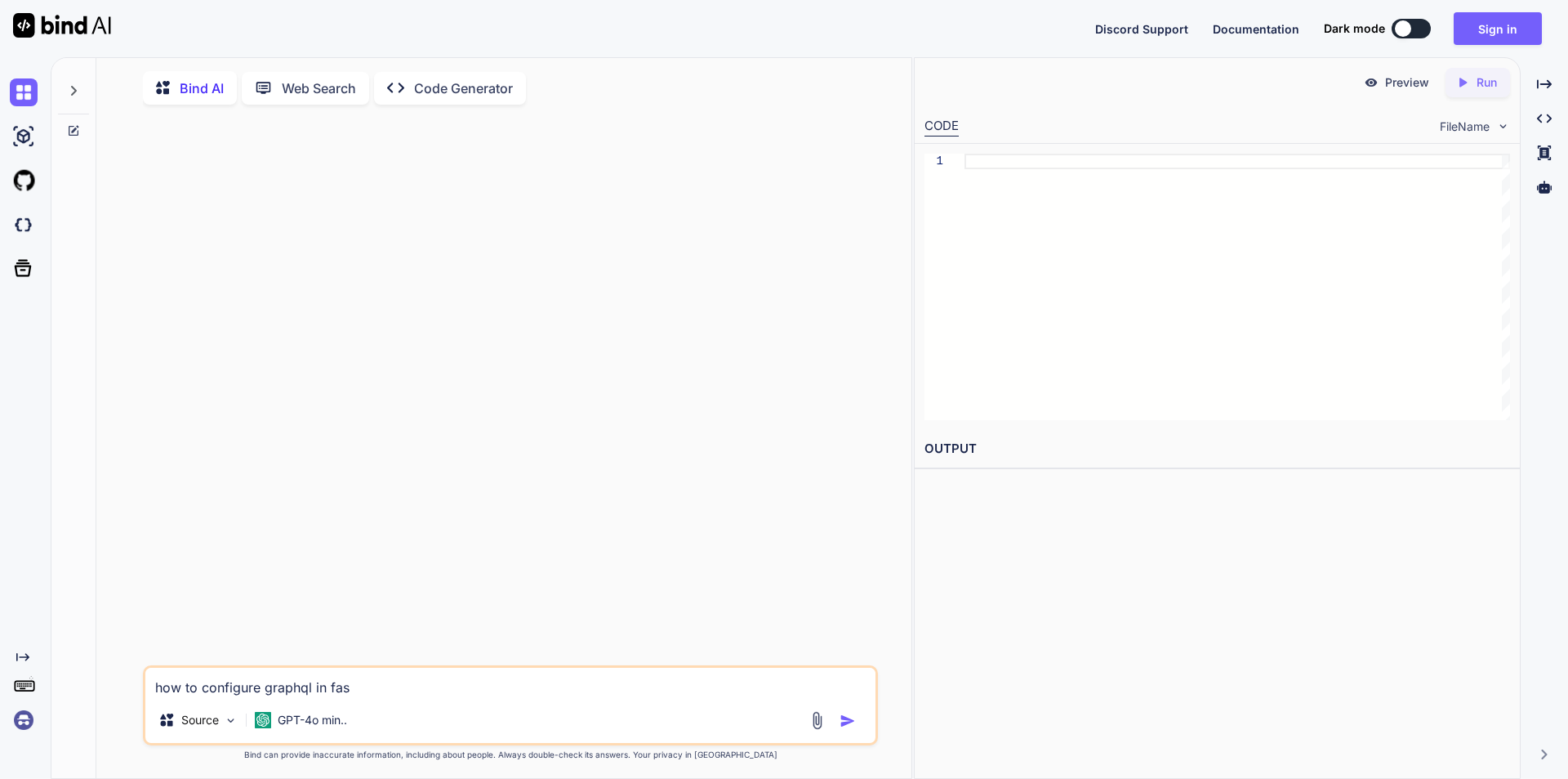
type textarea "x"
type textarea "how to configure graphql in fast"
type textarea "x"
type textarea "how to configure graphql in fasta"
type textarea "x"
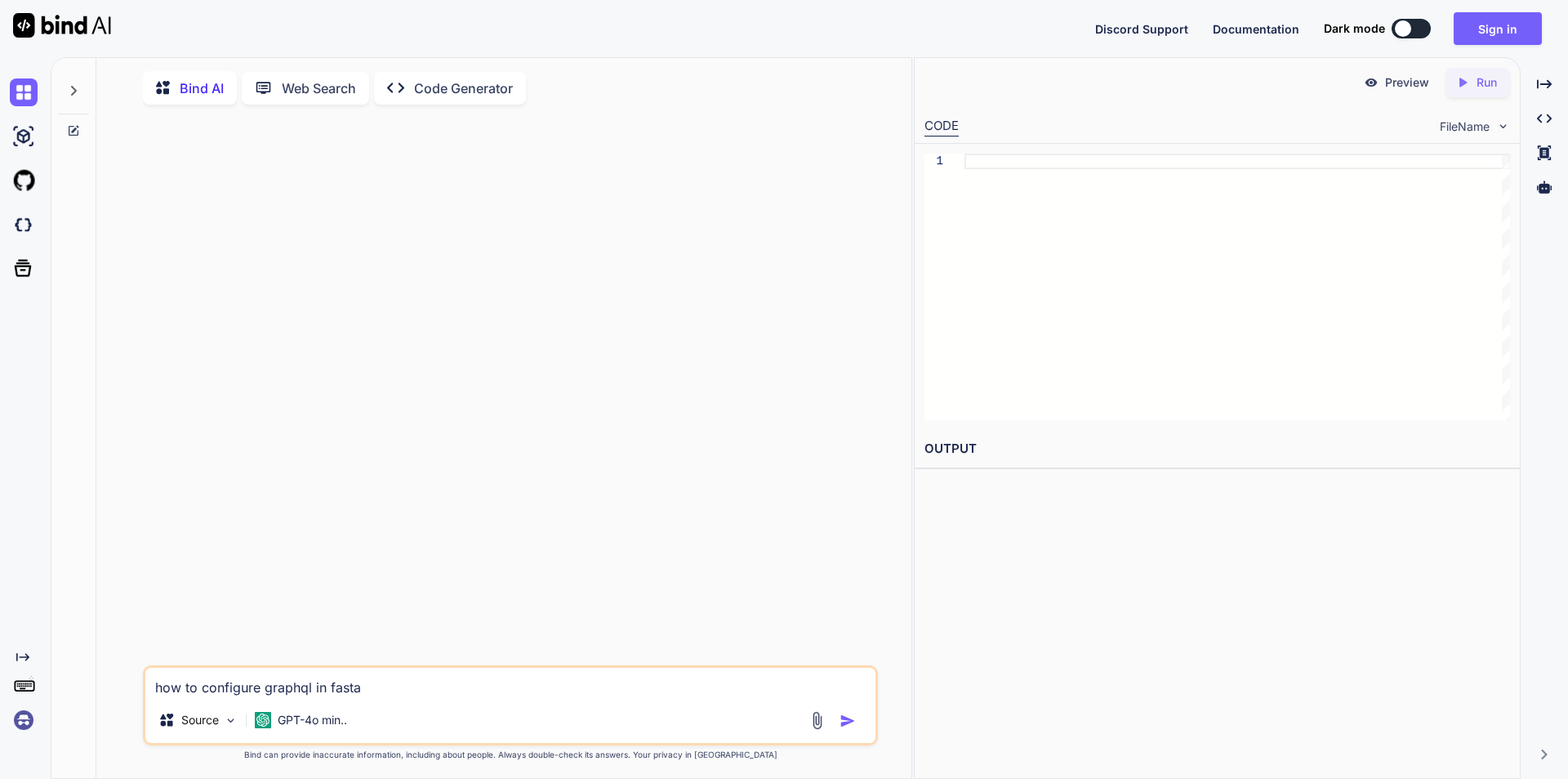
type textarea "how to configure graphql in fastap"
type textarea "x"
type textarea "how to configure graphql in fastapi"
click at [847, 722] on img "button" at bounding box center [848, 720] width 16 height 16
type textarea "x"
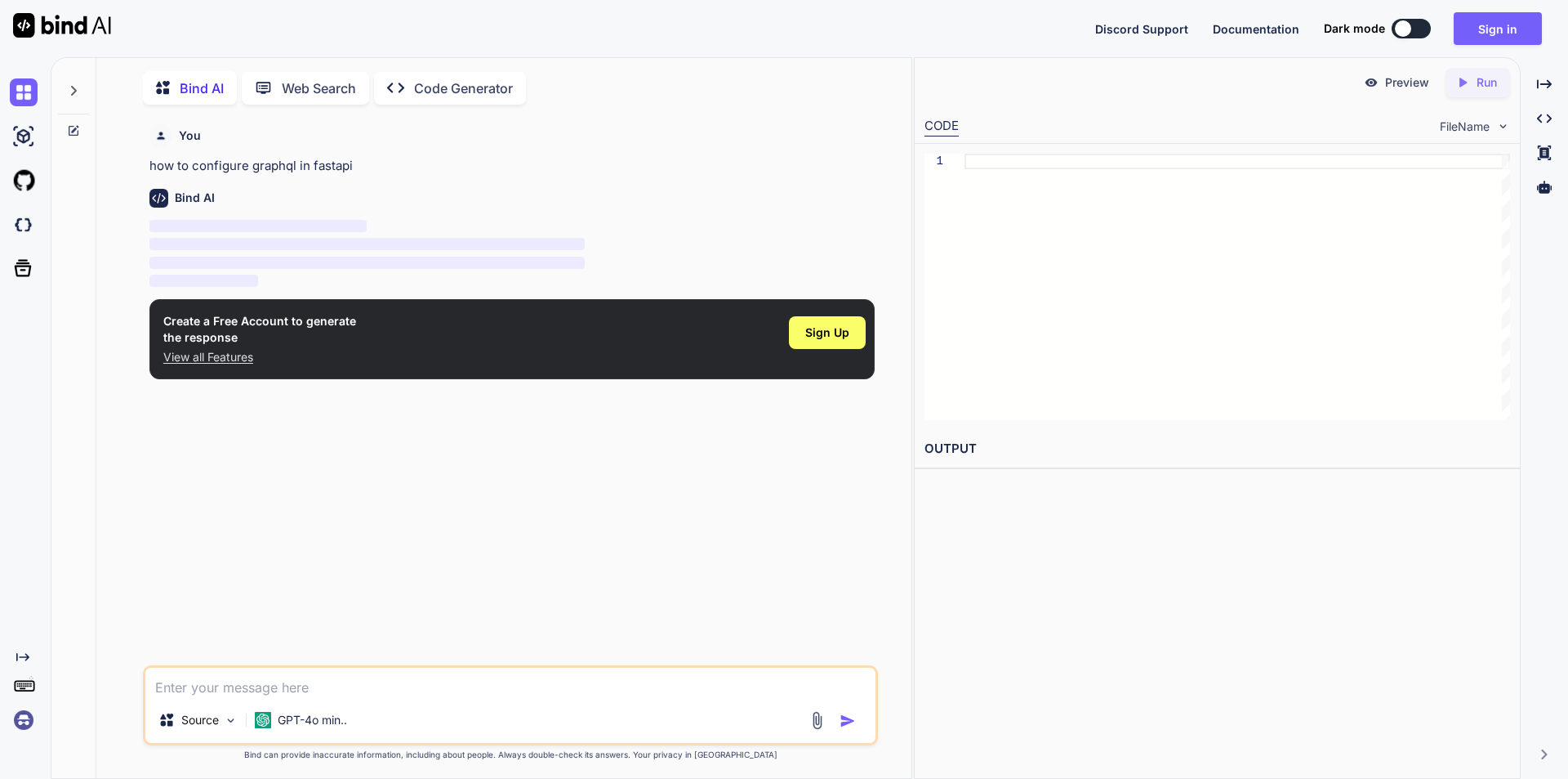
scroll to position [7, 0]
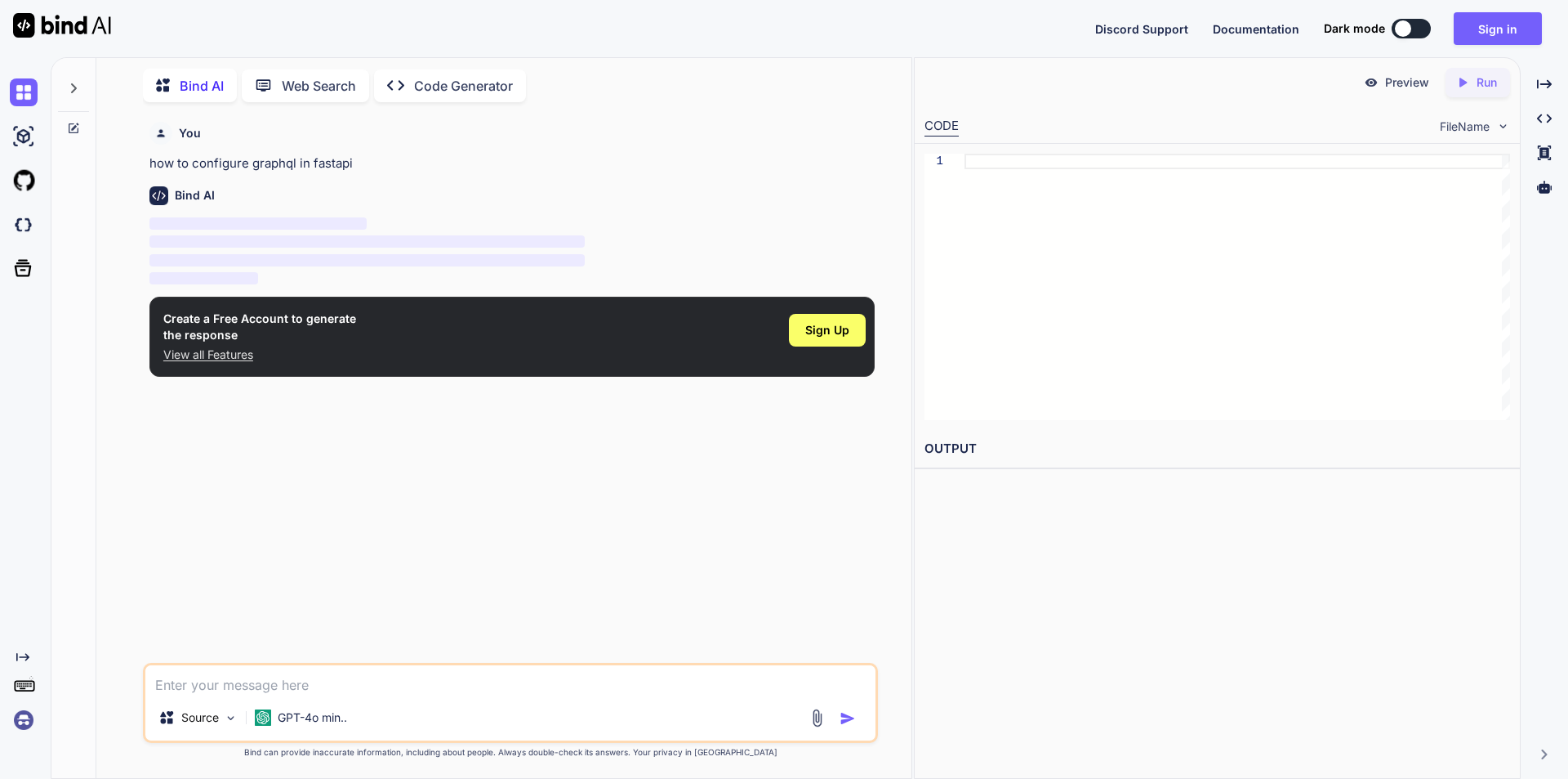
type textarea "x"
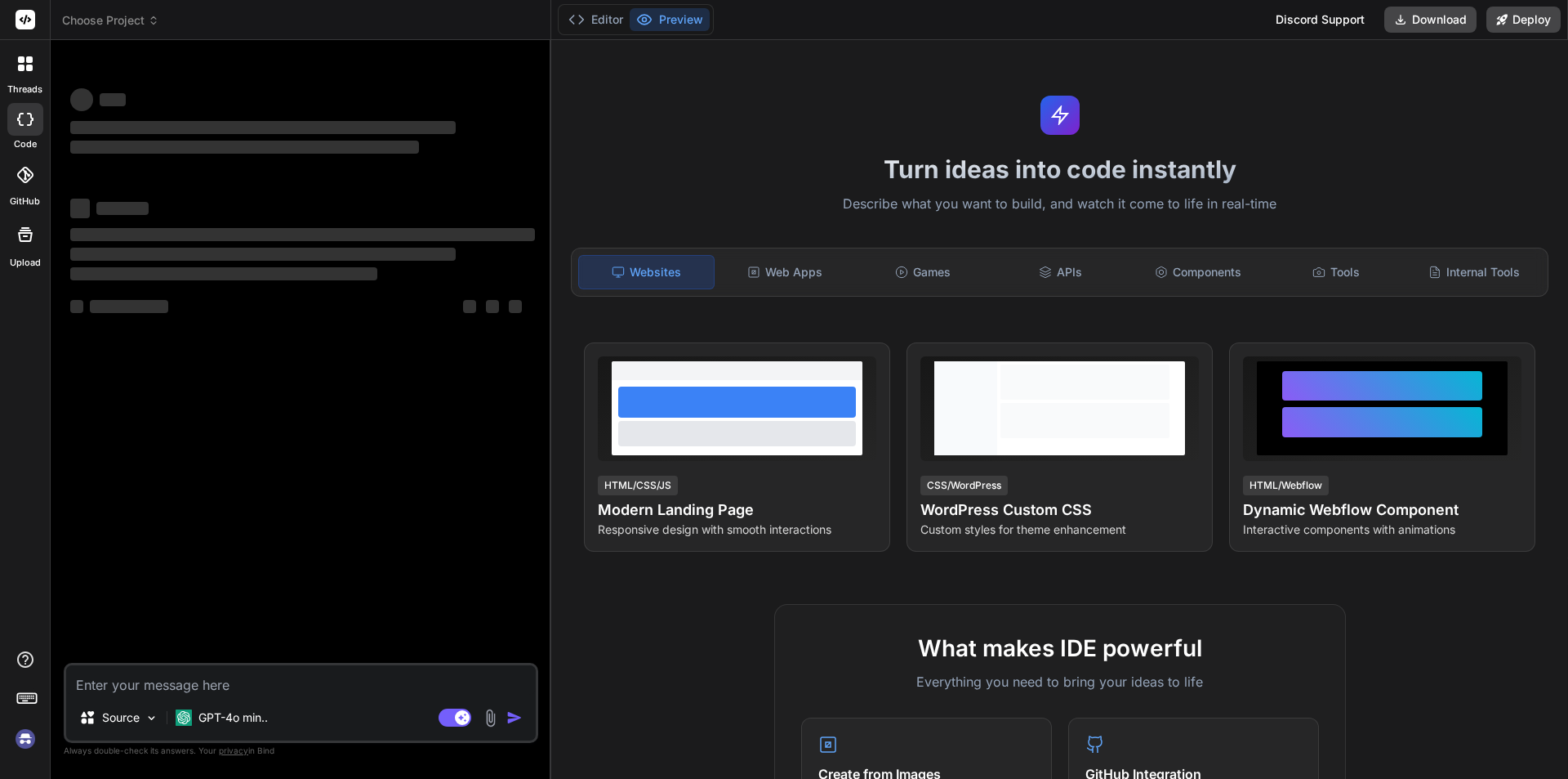
type textarea "x"
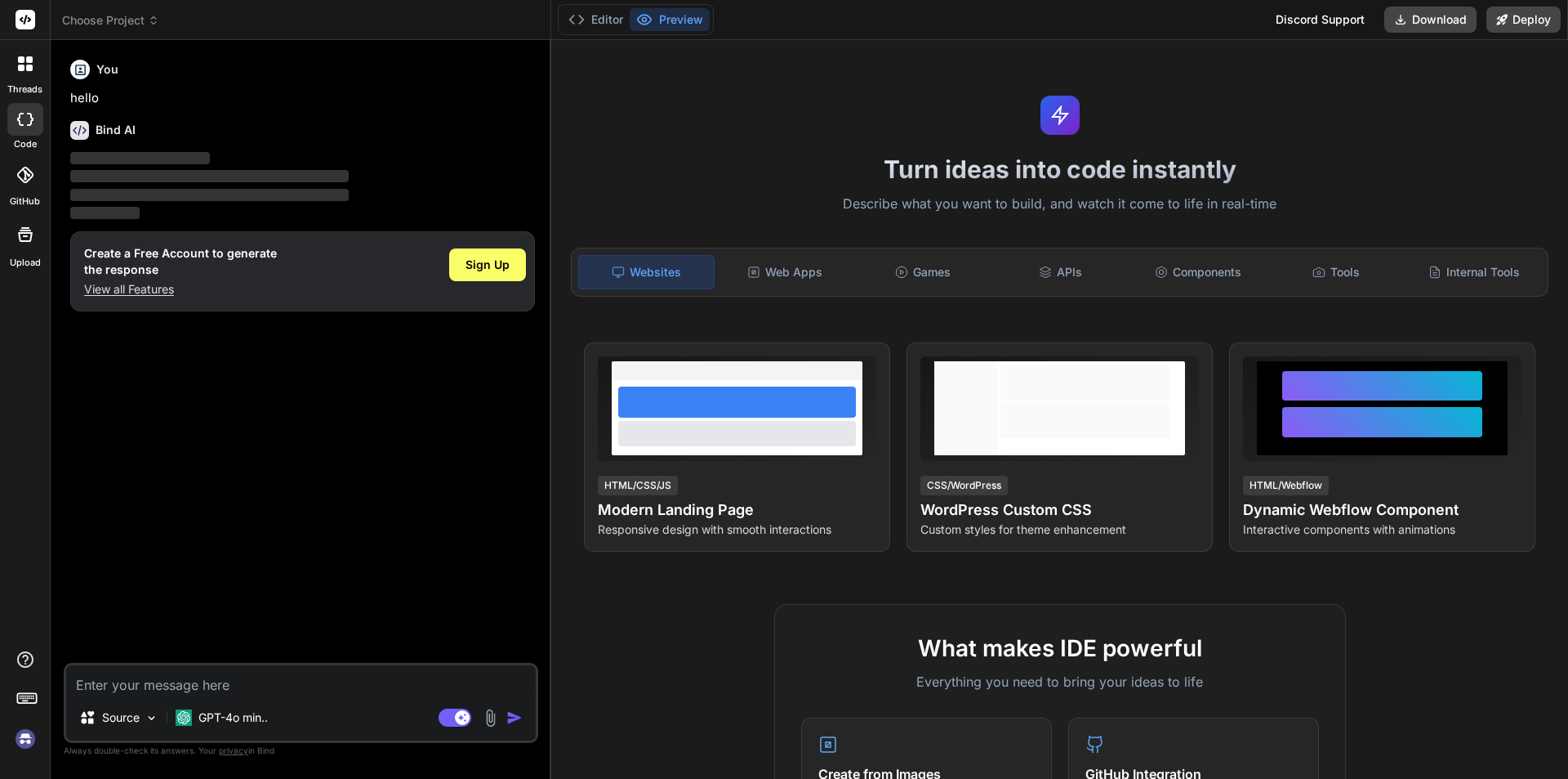
click at [126, 679] on textarea at bounding box center [301, 679] width 470 height 29
type textarea "h"
type textarea "x"
type textarea "ho"
type textarea "x"
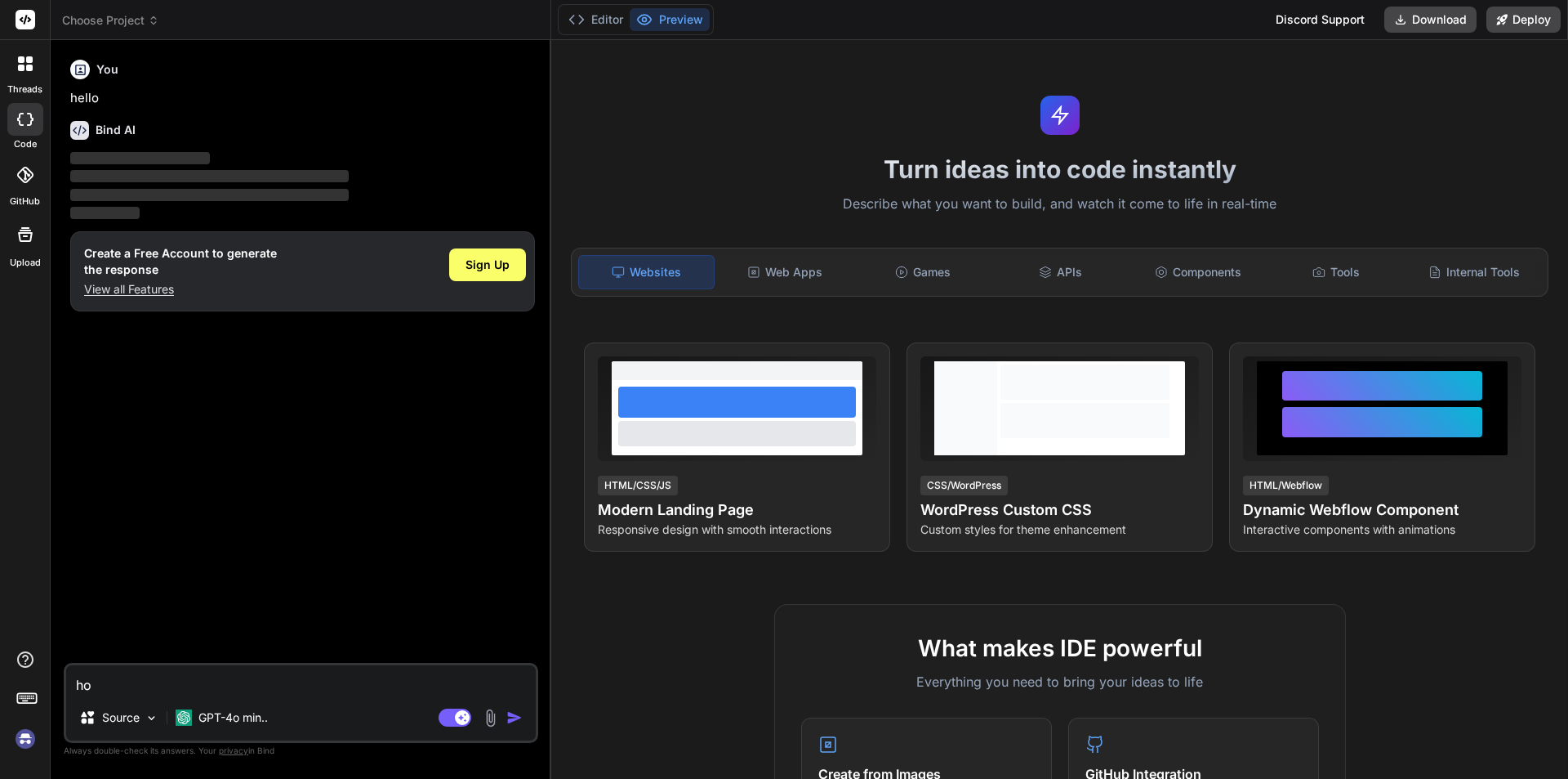
type textarea "how"
type textarea "x"
type textarea "how"
type textarea "x"
type textarea "how c"
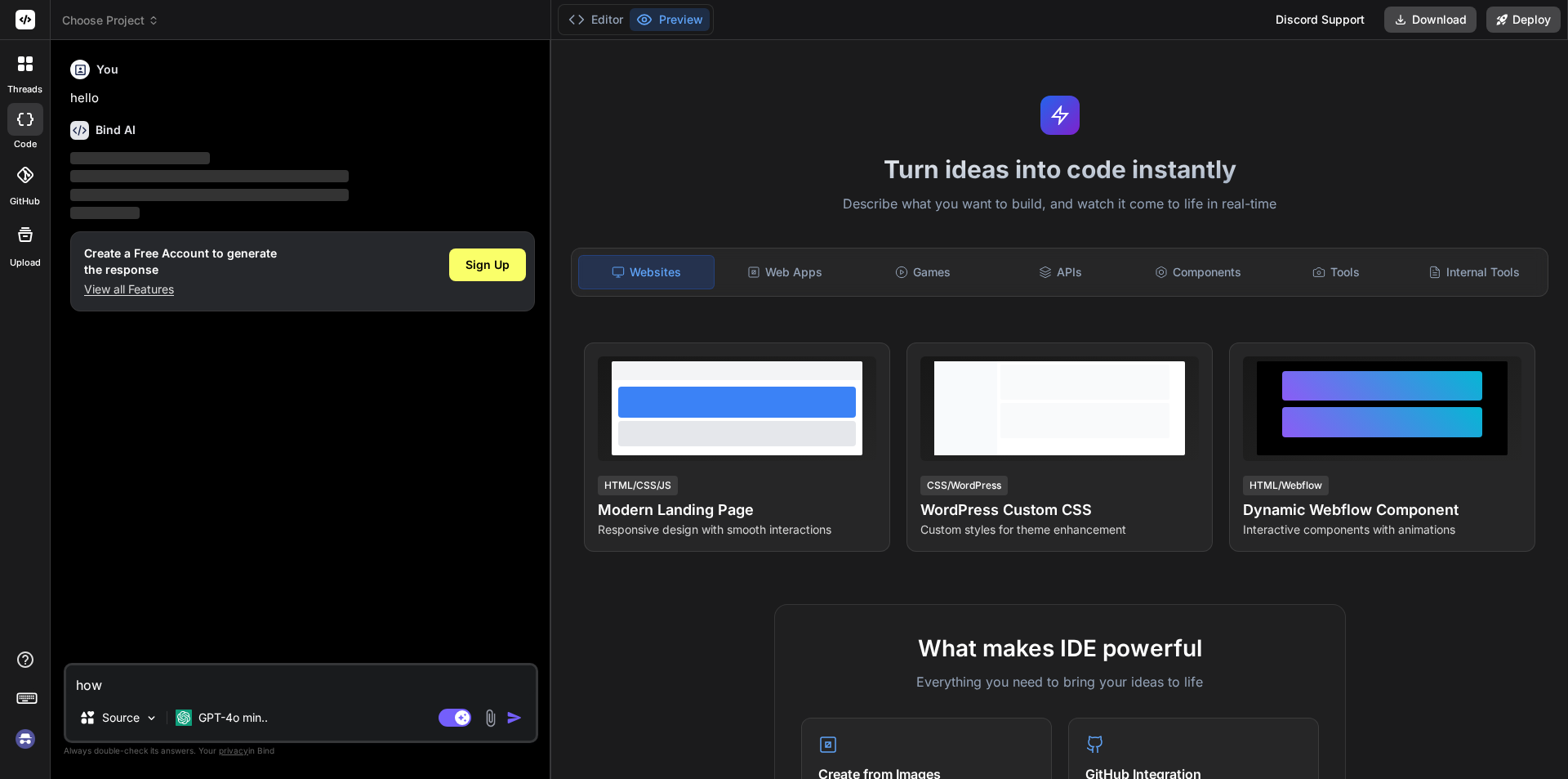
type textarea "x"
type textarea "how ca"
type textarea "x"
type textarea "how can"
type textarea "x"
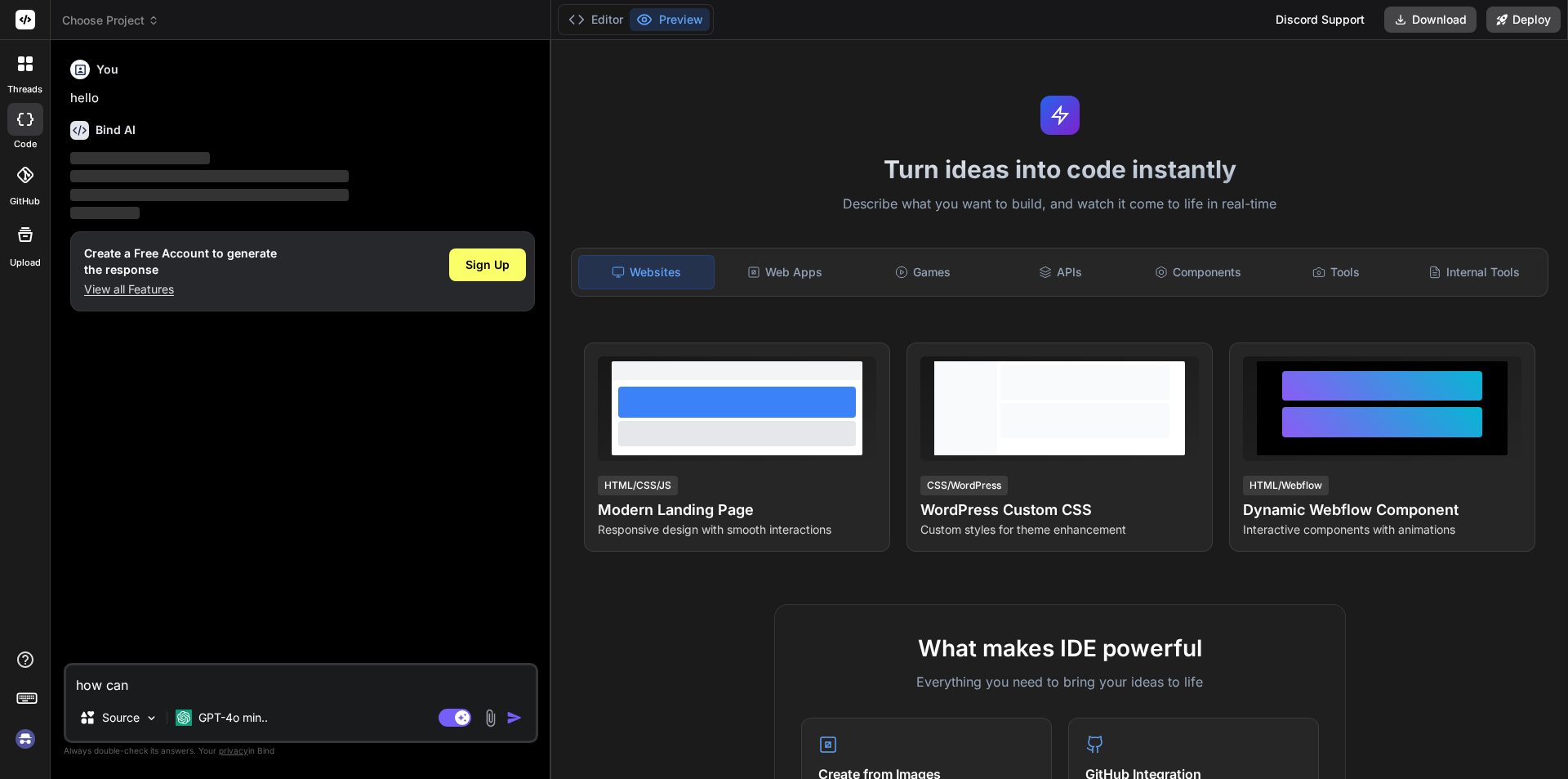
type textarea "how can"
type textarea "x"
type textarea "how can I"
type textarea "x"
type textarea "how can I"
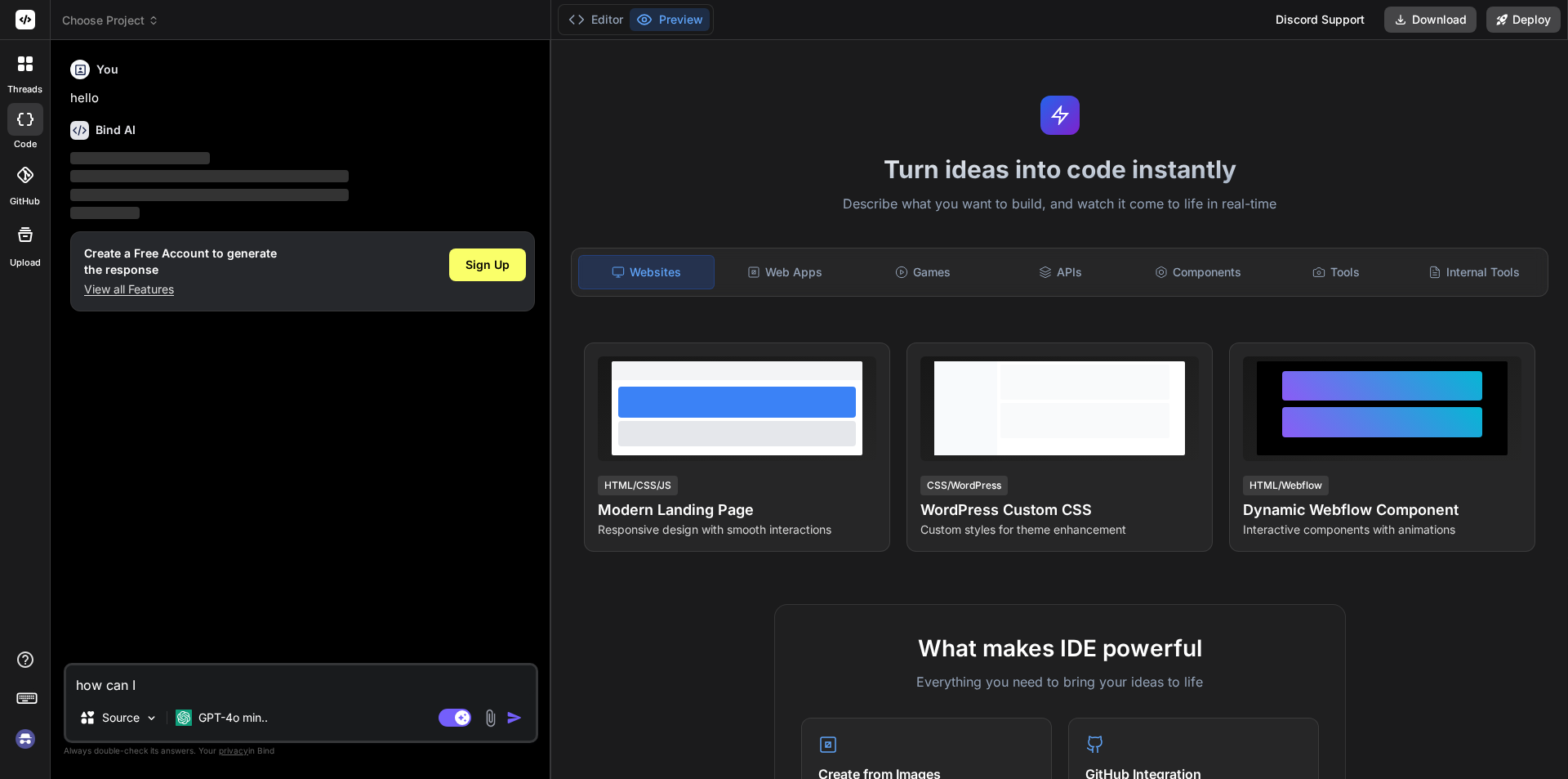
type textarea "x"
type textarea "how can I u"
type textarea "x"
type textarea "how can I us"
type textarea "x"
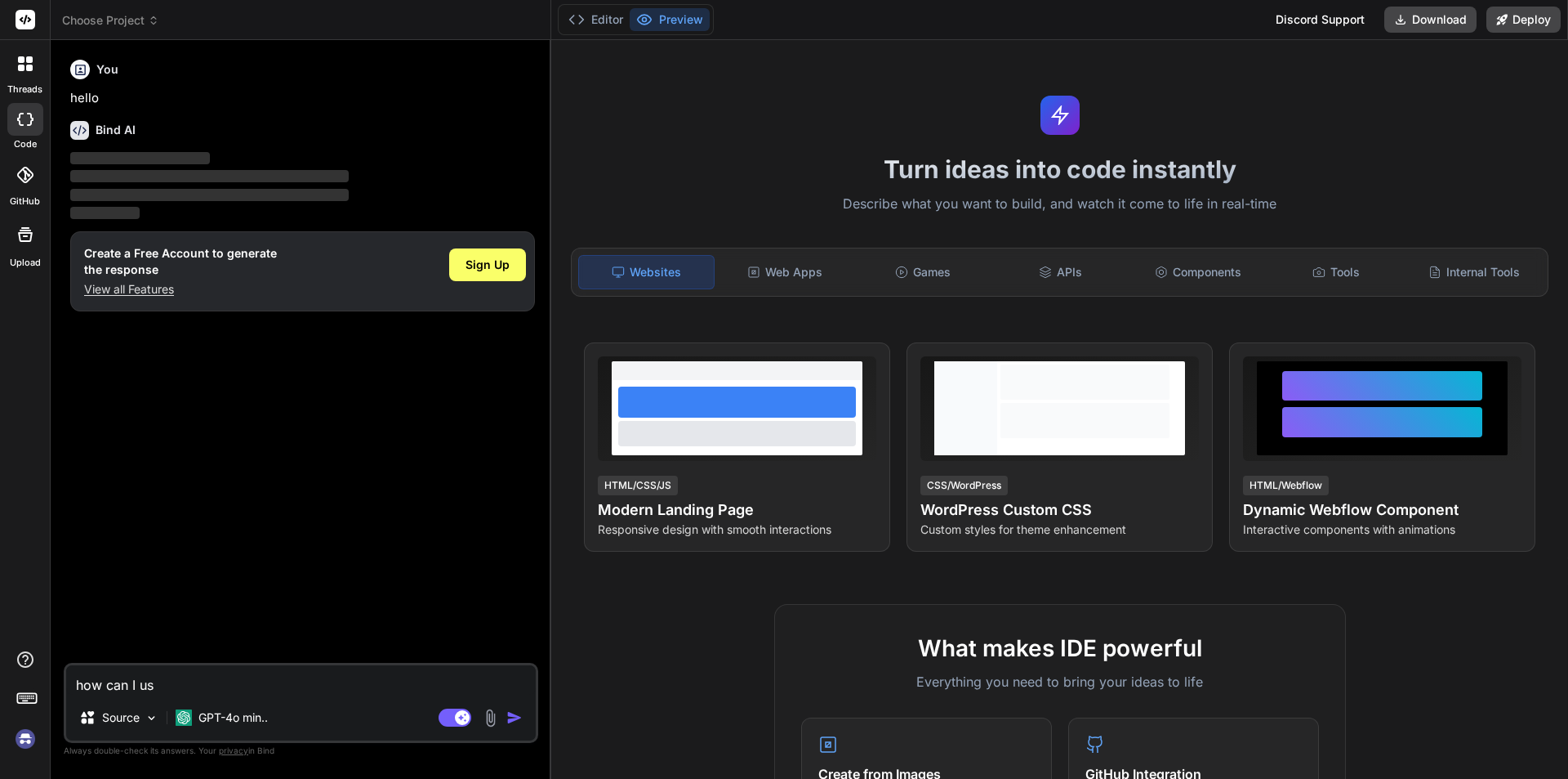
type textarea "how can I use"
type textarea "x"
type textarea "how can I use"
type textarea "x"
type textarea "how can I use g"
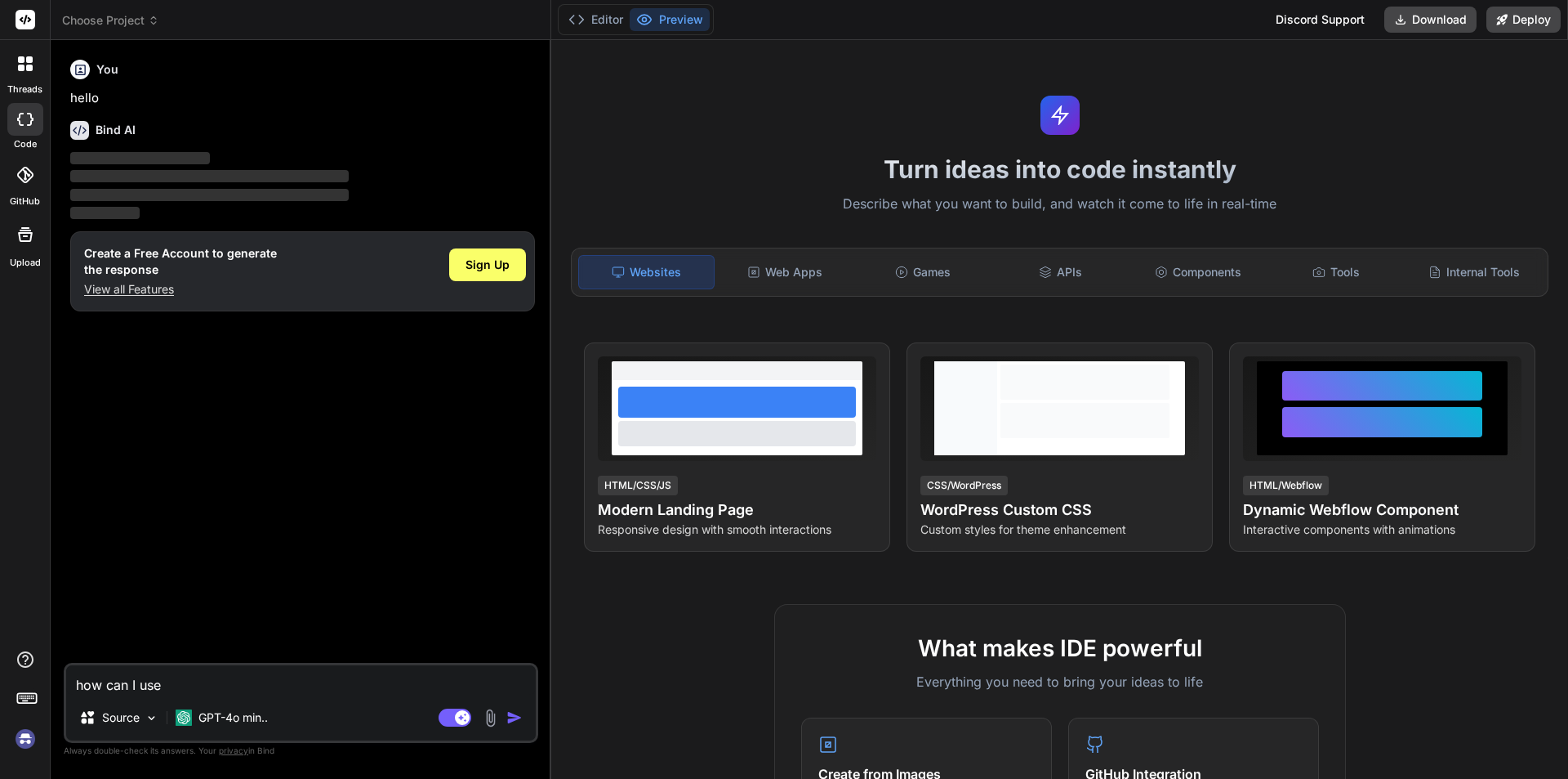
type textarea "x"
type textarea "how can I use gr"
type textarea "x"
type textarea "how can I use gra"
type textarea "x"
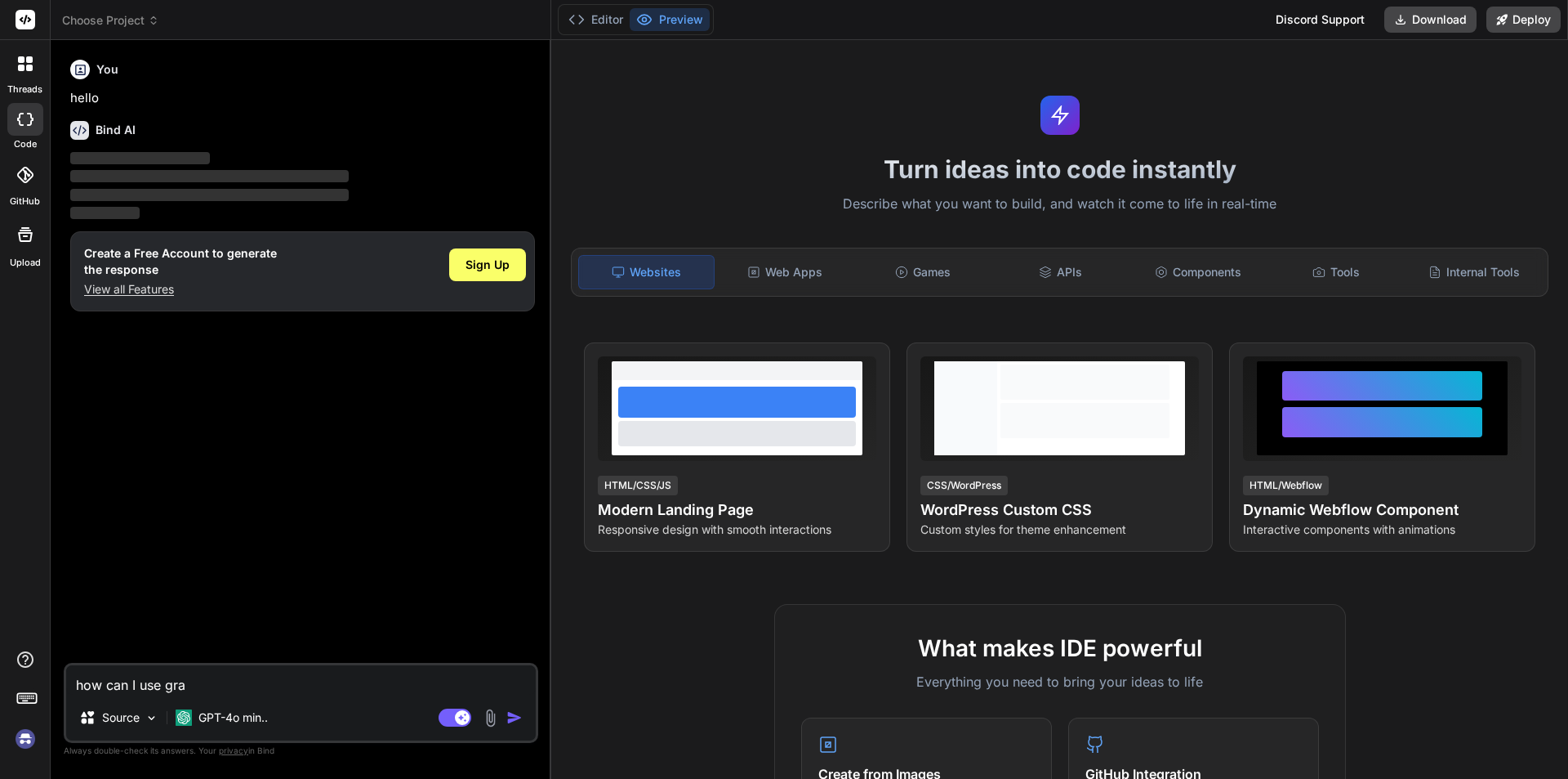
type textarea "how can I use grap"
type textarea "x"
type textarea "how can I use graph"
type textarea "x"
type textarea "how can I use graphq"
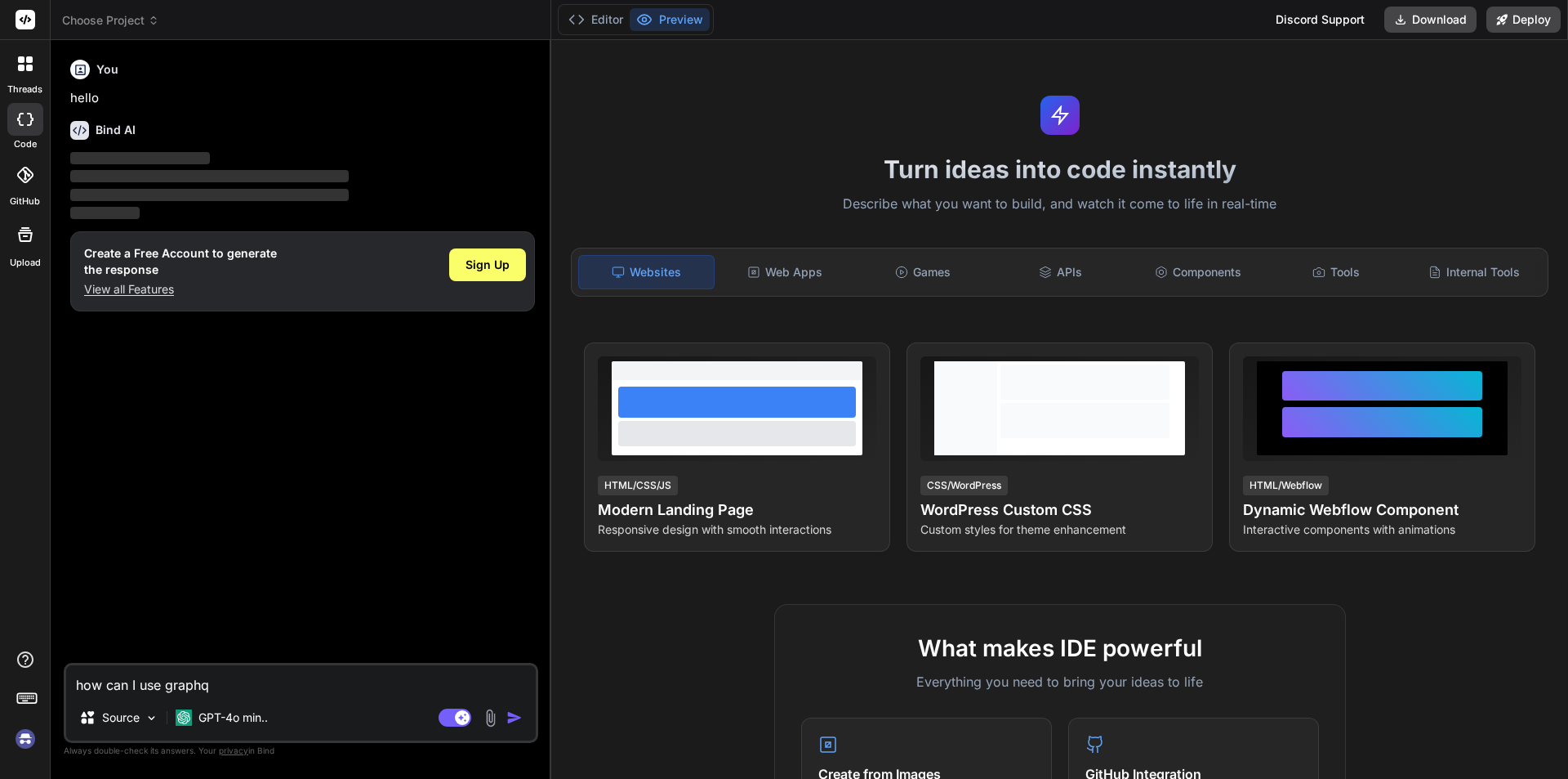
type textarea "x"
type textarea "how can I use graphql"
type textarea "x"
type textarea "how can I use graphql"
type textarea "x"
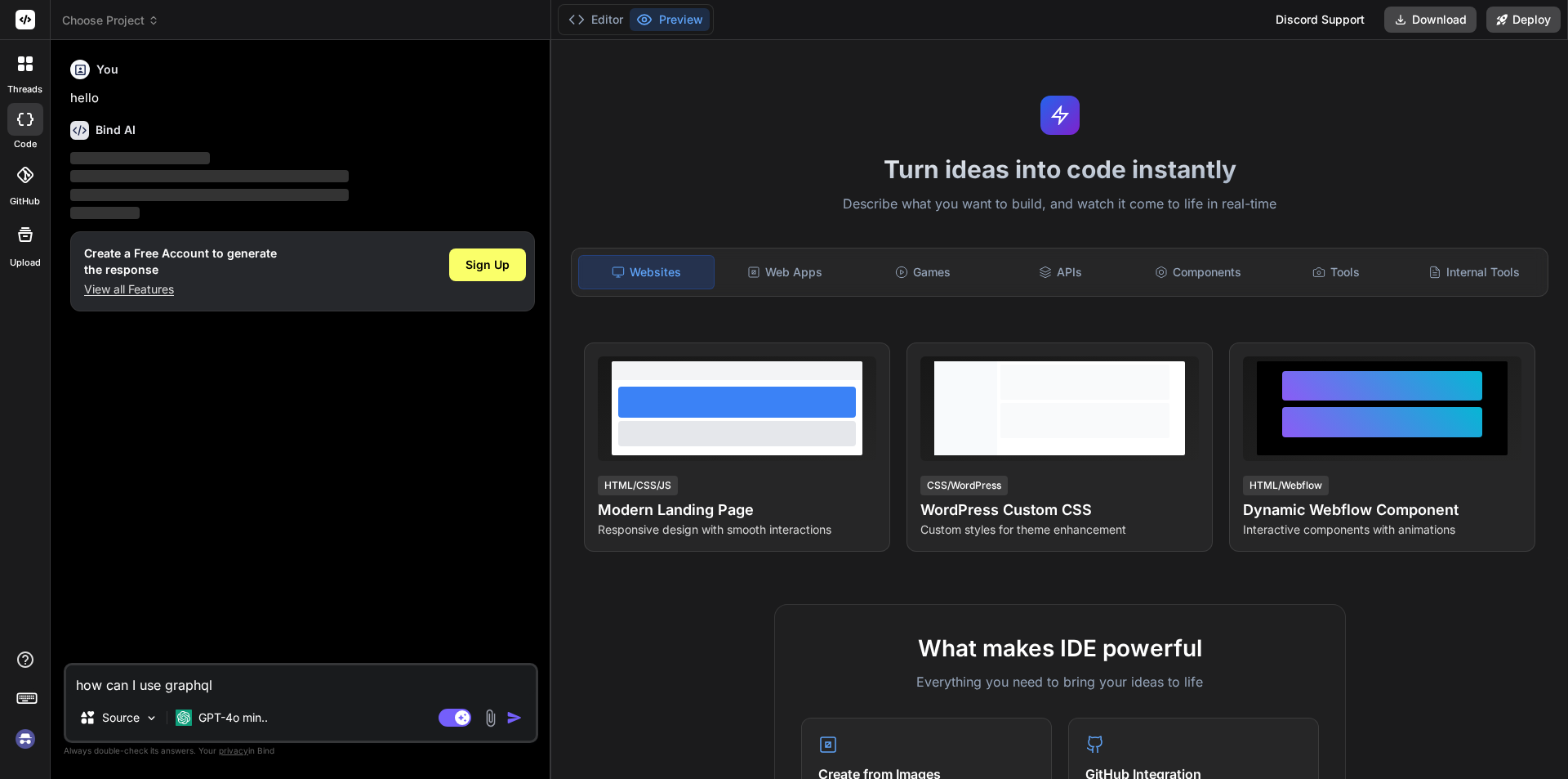
type textarea "how can I use graphql w"
type textarea "x"
type textarea "how can I use graphql wi"
type textarea "x"
type textarea "how can I use graphql wit"
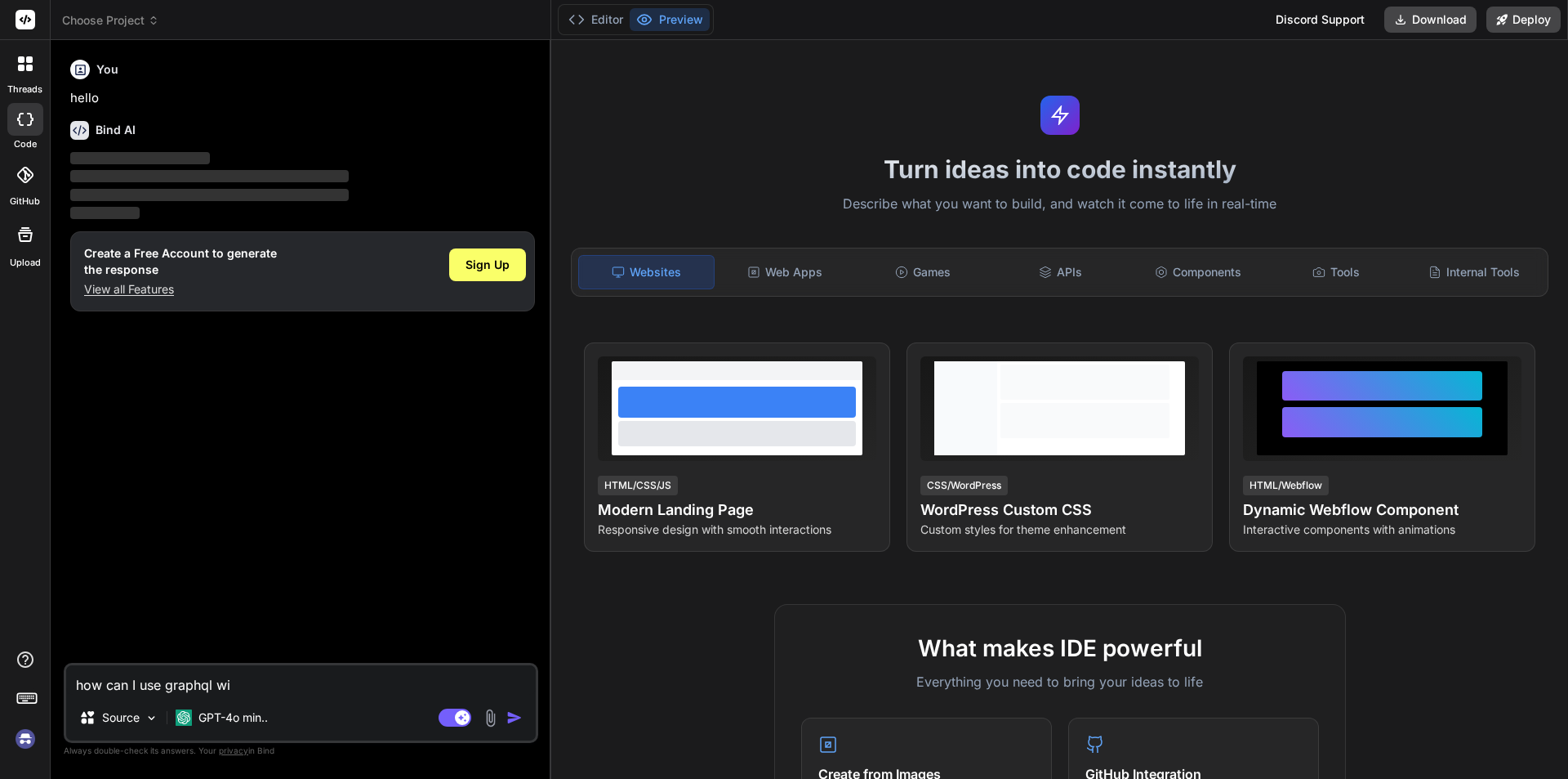
type textarea "x"
type textarea "how can I use graphql with"
type textarea "x"
type textarea "how can I use graphql with"
type textarea "x"
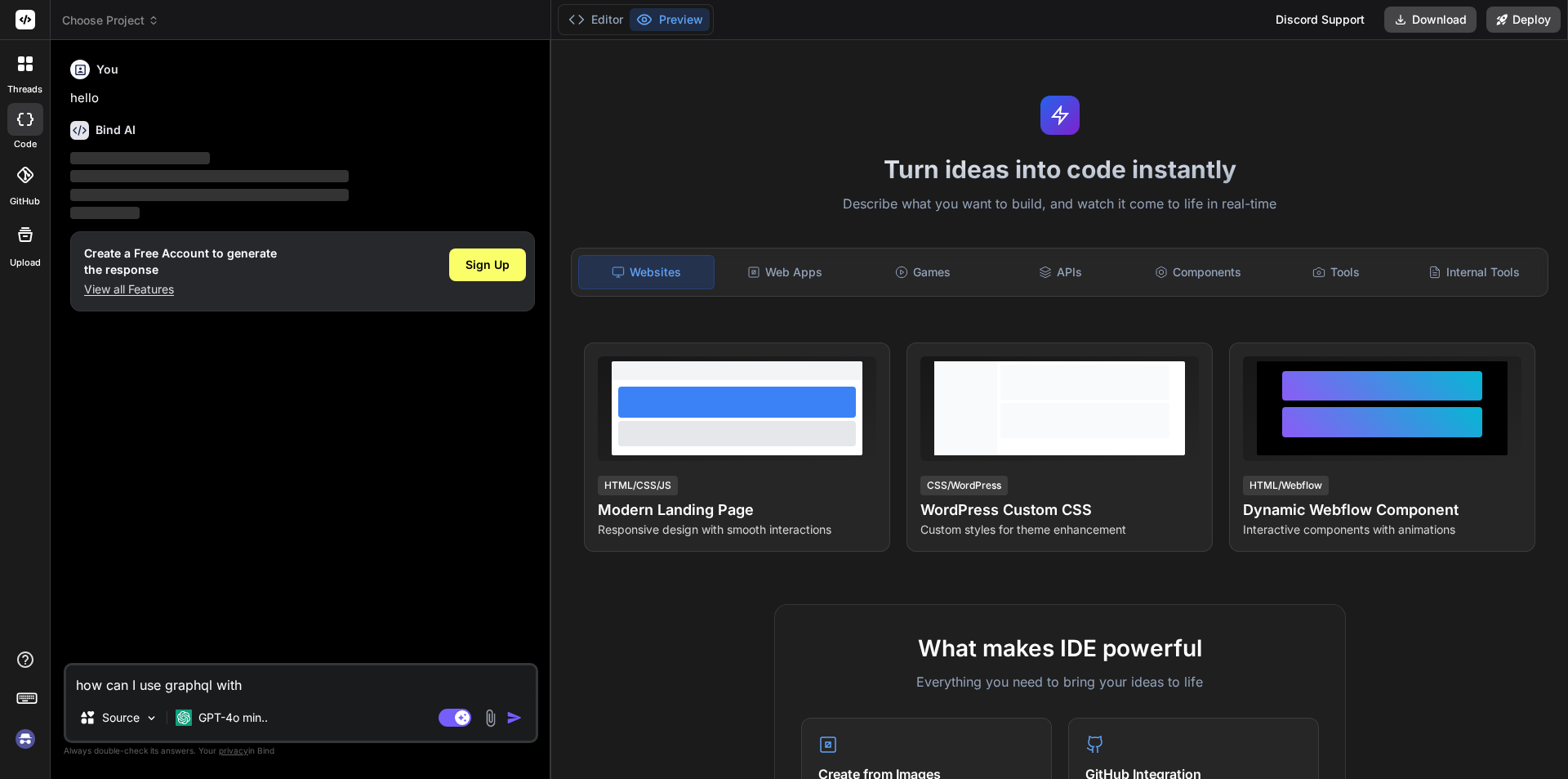
type textarea "how can I use graphql with f"
type textarea "x"
type textarea "how can I use graphql with fa"
type textarea "x"
type textarea "how can I use graphql with fas"
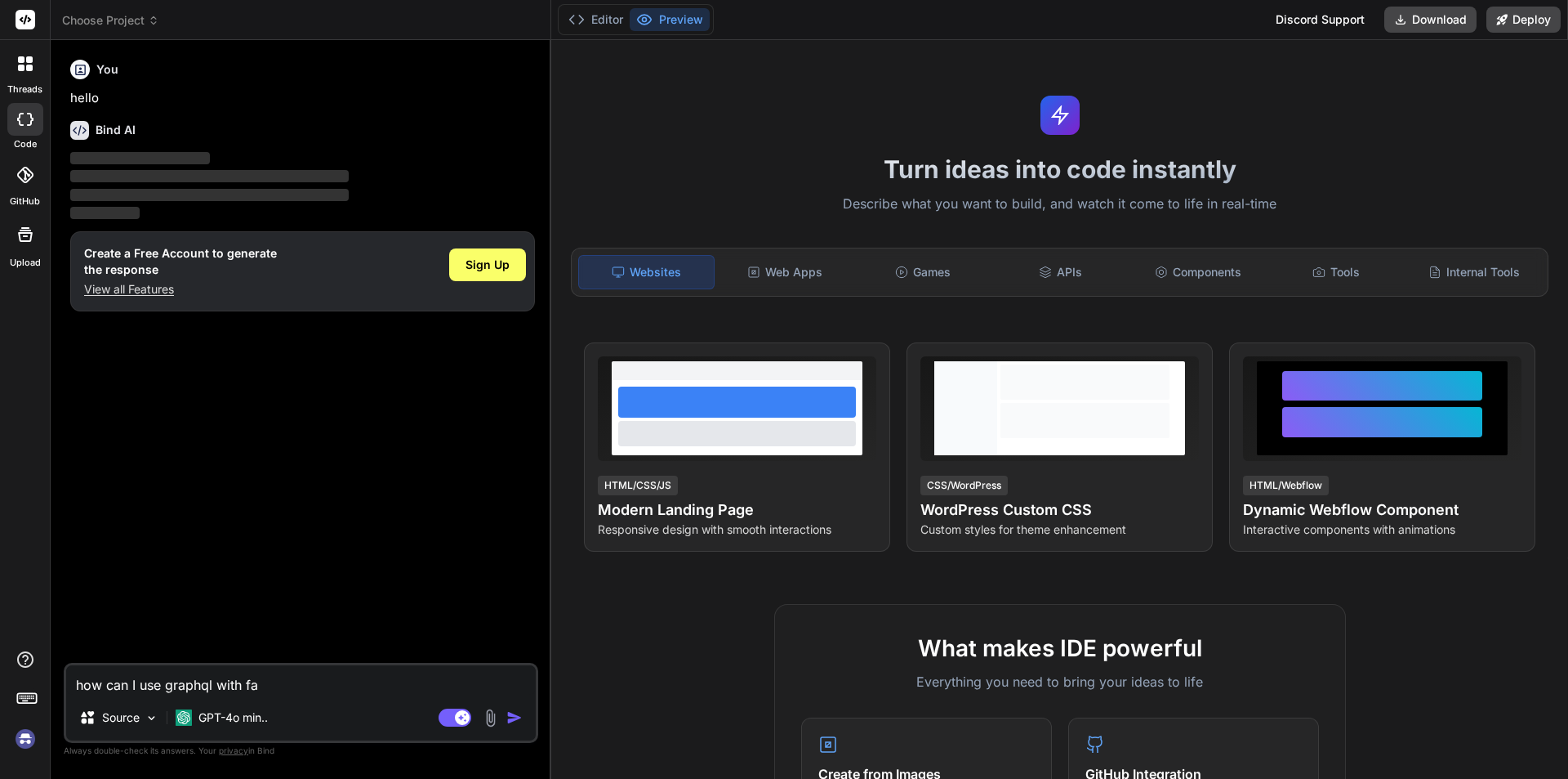
type textarea "x"
type textarea "how can I use graphql with fast"
type textarea "x"
type textarea "how can I use graphql with fasta"
type textarea "x"
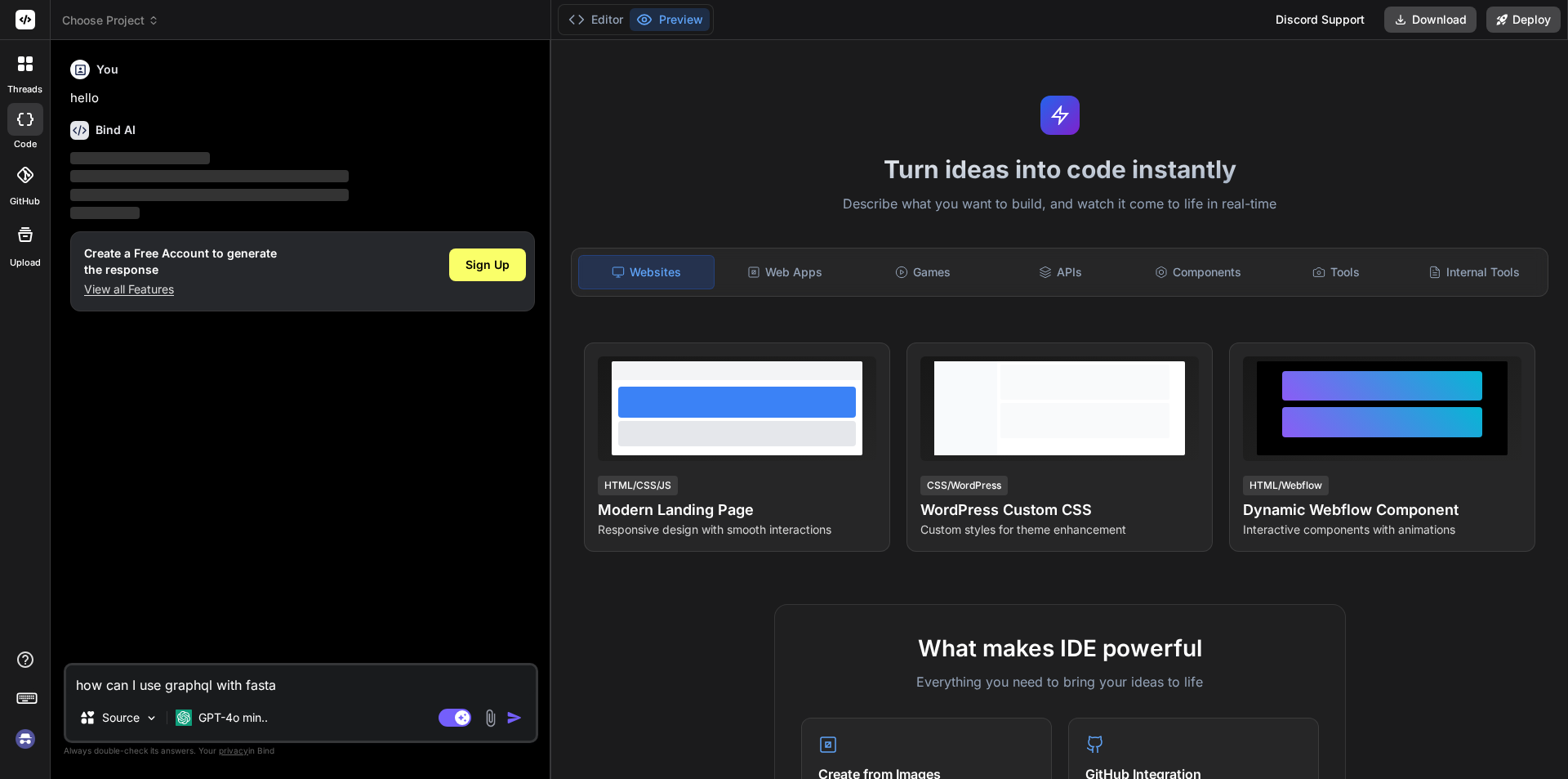
type textarea "how can I use graphql with fastap"
type textarea "x"
type textarea "how can I use graphql with fastapi"
type textarea "x"
type textarea "how can I use graphql with fastapi"
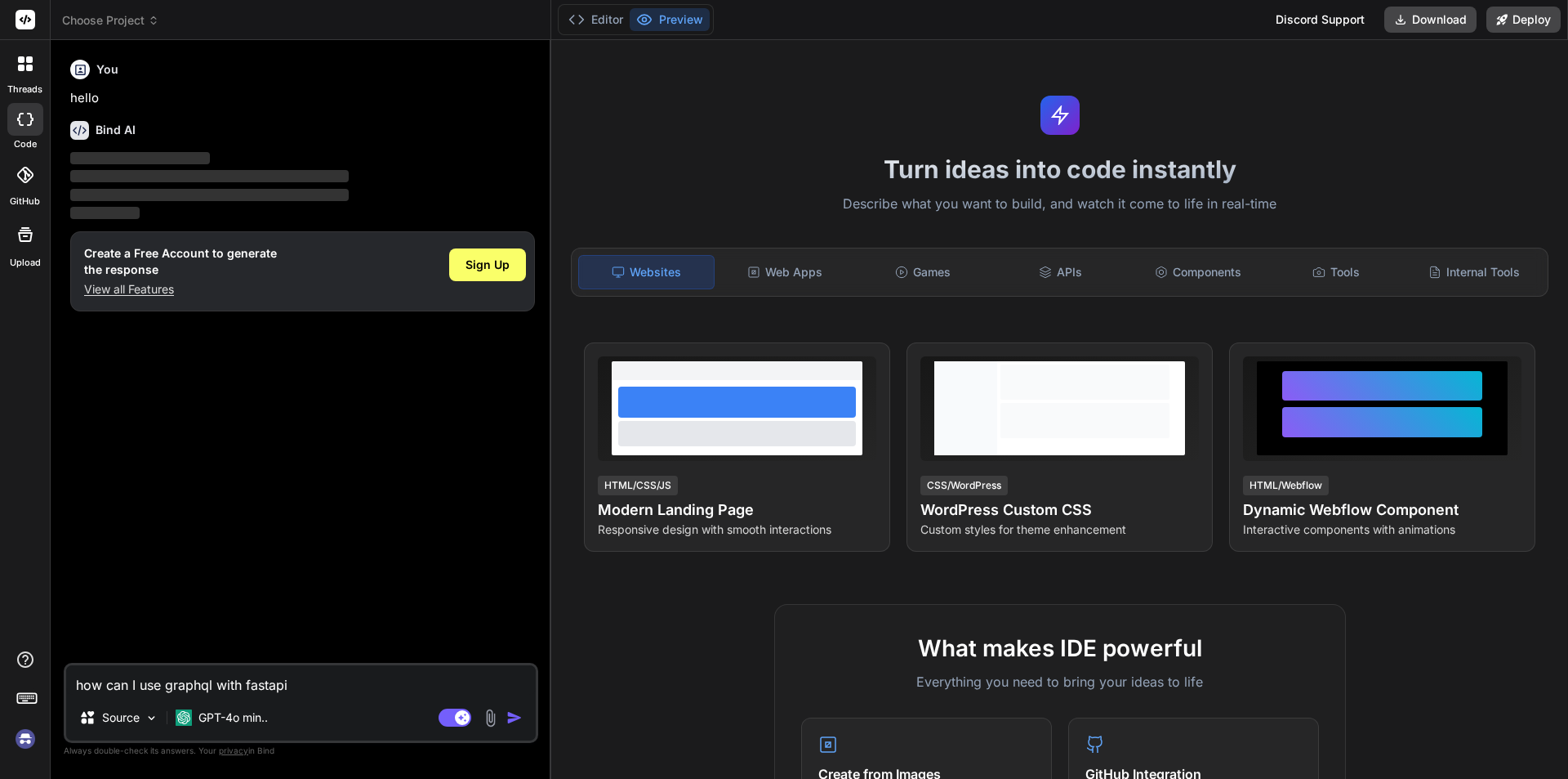
click at [514, 720] on img "button" at bounding box center [514, 717] width 16 height 16
click at [512, 719] on img "button" at bounding box center [514, 717] width 16 height 16
click at [399, 688] on textarea "how can I use graphql with fastapi" at bounding box center [301, 679] width 470 height 29
click at [508, 720] on img "button" at bounding box center [514, 717] width 16 height 16
click at [603, 22] on button "Editor" at bounding box center [596, 20] width 68 height 23
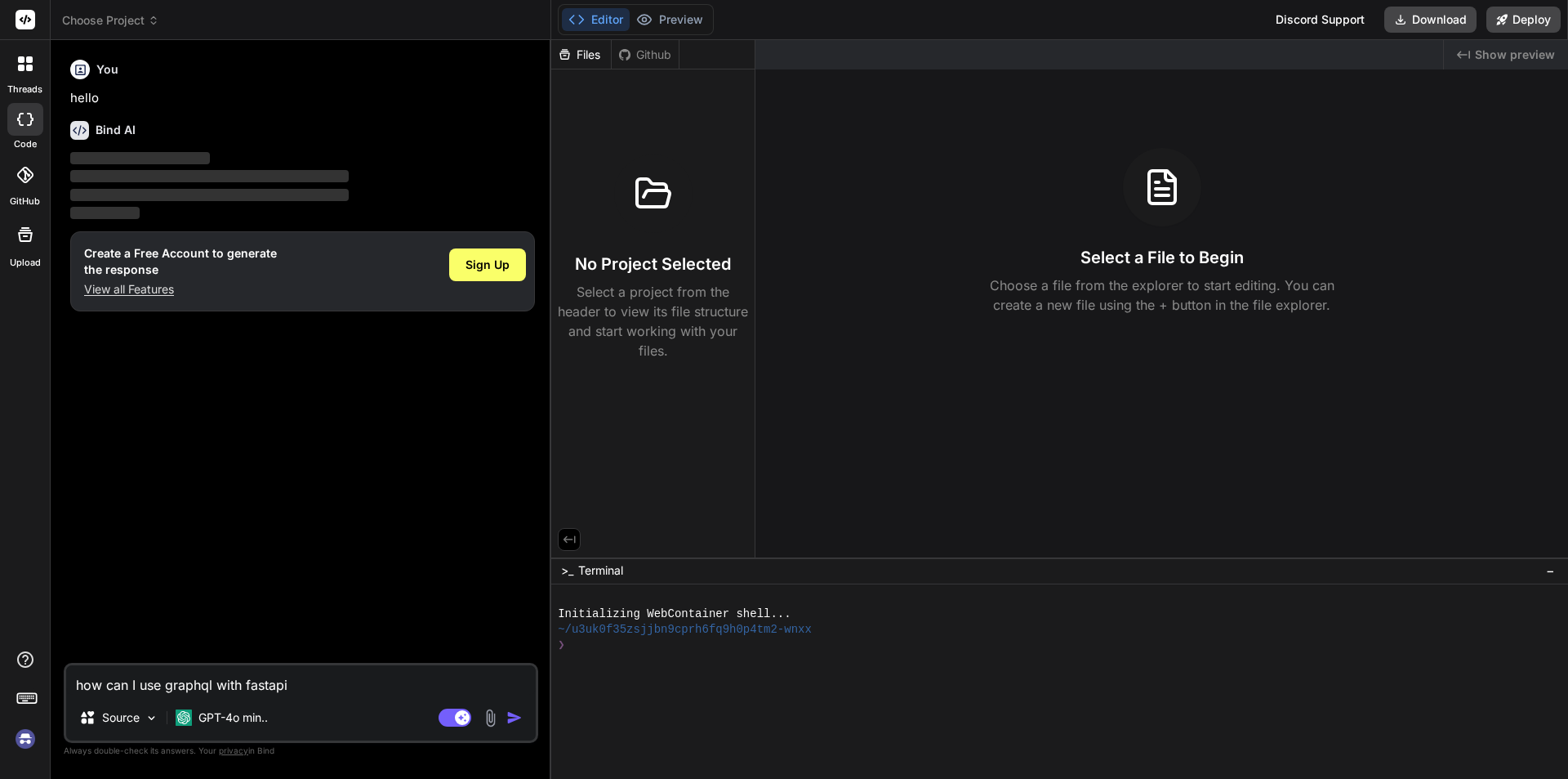
click at [603, 22] on button "Editor" at bounding box center [596, 20] width 68 height 23
click at [107, 72] on h6 "You" at bounding box center [107, 69] width 22 height 16
